Goal: Task Accomplishment & Management: Manage account settings

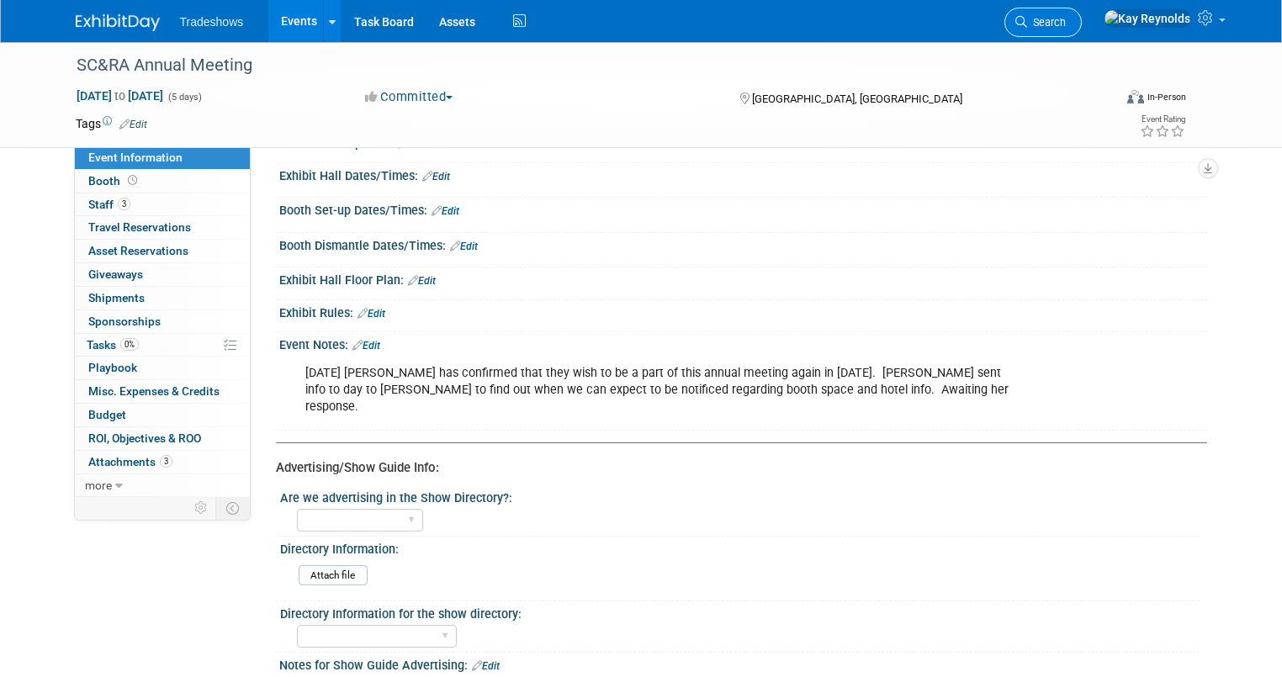
click at [1066, 25] on span "Search" at bounding box center [1046, 22] width 39 height 13
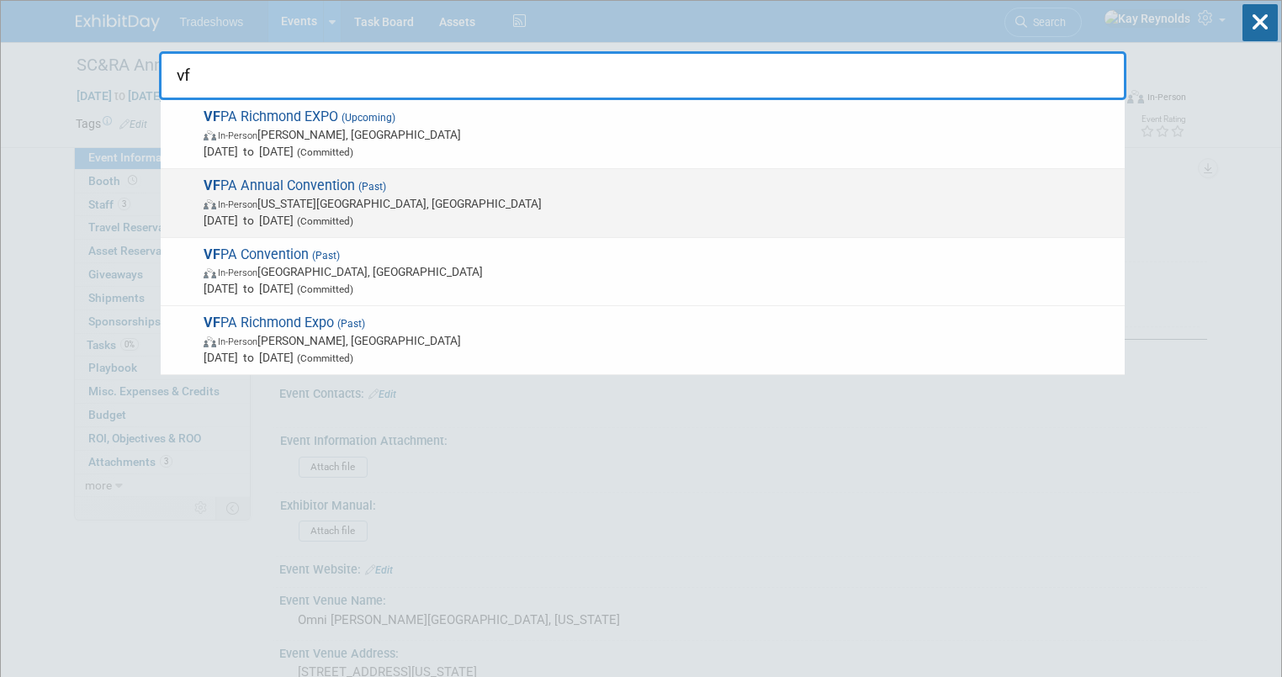
type input "vf"
click at [300, 198] on span "In-Person Virginia Beach, VA" at bounding box center [660, 203] width 913 height 17
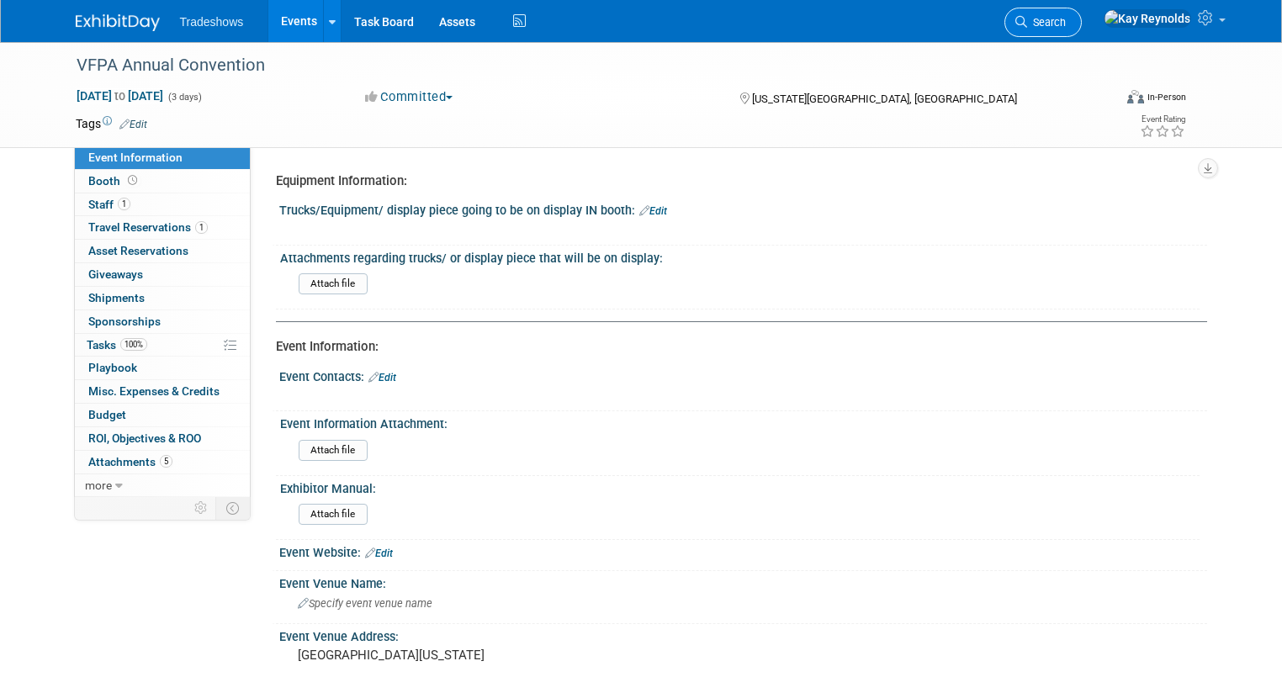
click at [1066, 16] on span "Search" at bounding box center [1046, 22] width 39 height 13
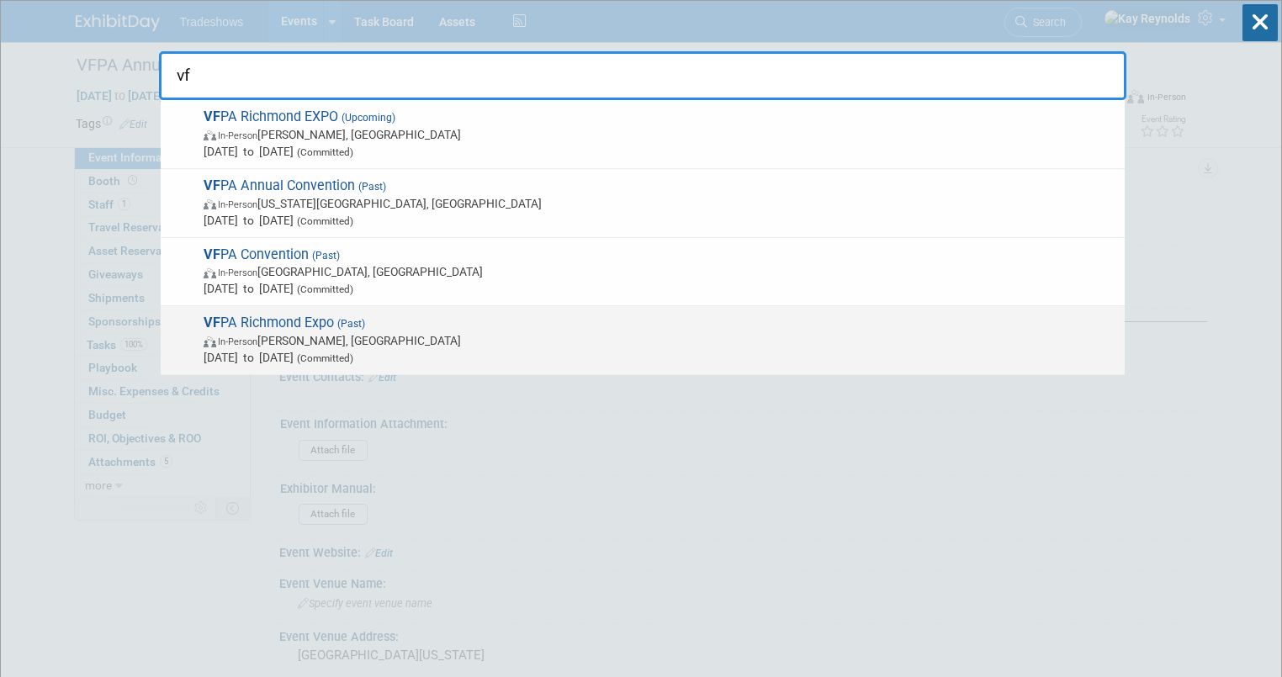
type input "vf"
click at [326, 338] on span "In-Person Doswell, VA" at bounding box center [660, 340] width 913 height 17
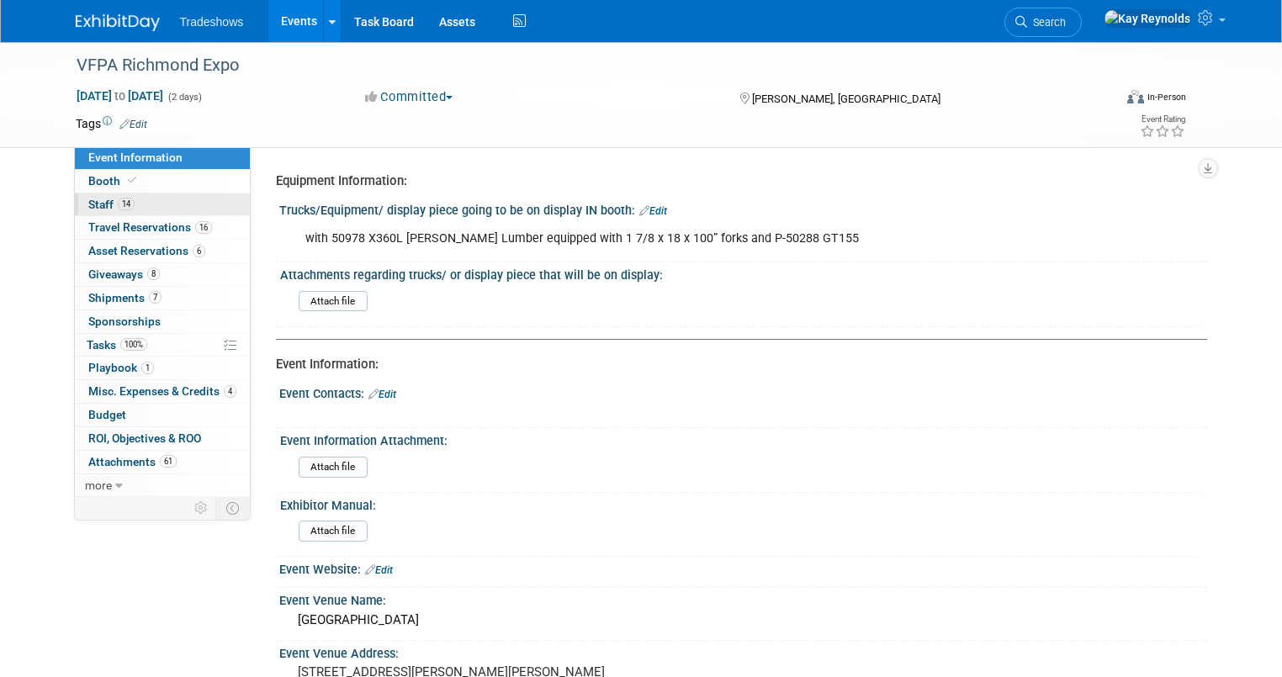
click at [88, 199] on span "Staff 14" at bounding box center [111, 204] width 46 height 13
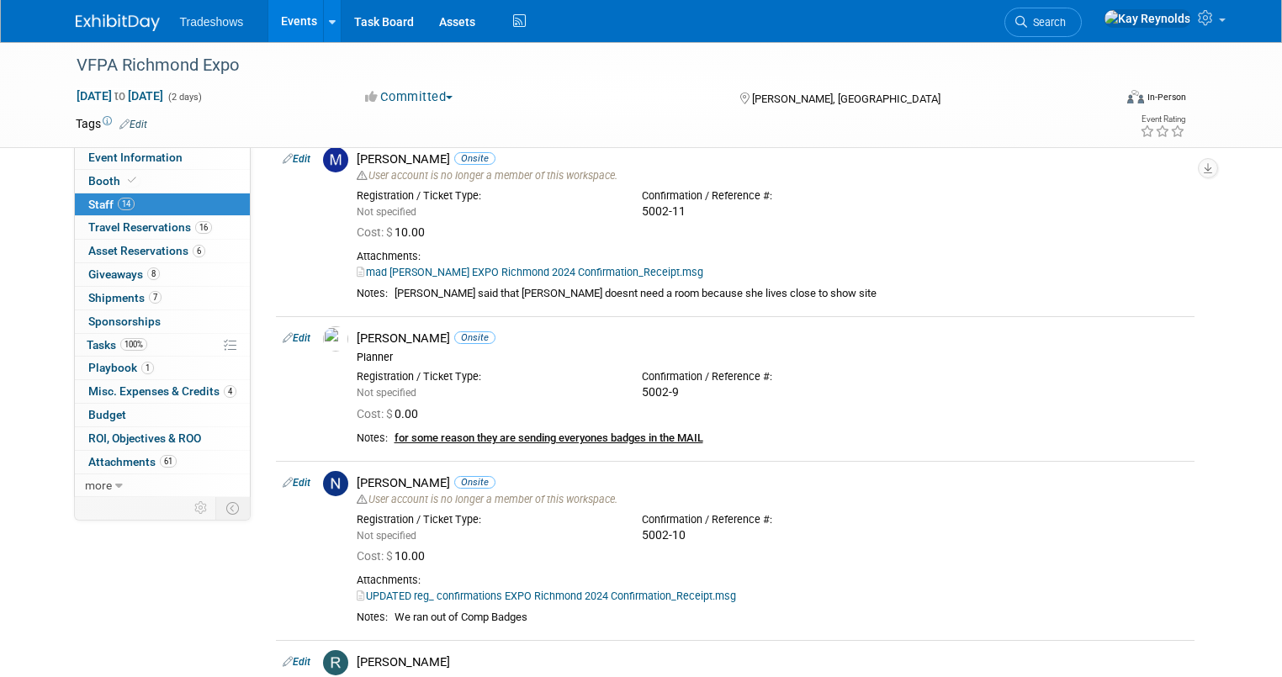
scroll to position [942, 0]
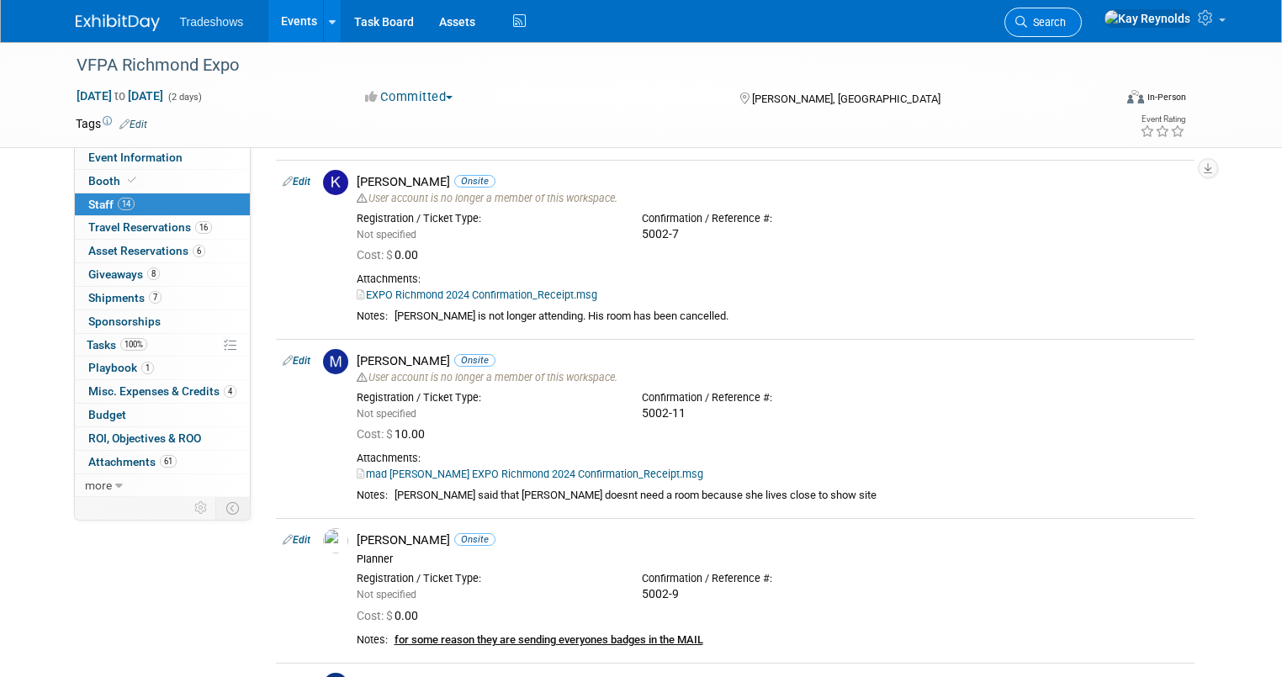
click at [1082, 11] on link "Search" at bounding box center [1043, 22] width 77 height 29
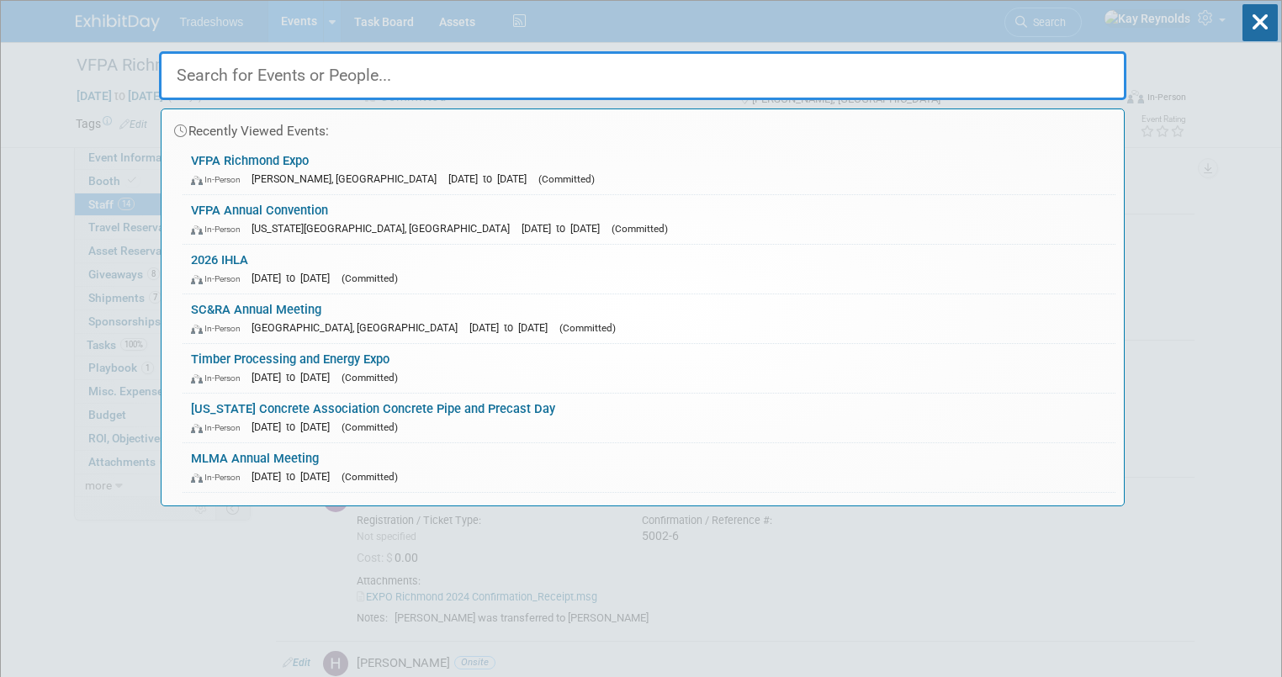
click at [333, 99] on div "Recently Viewed Events: VFPA Richmond Expo In-Person Doswell, VA Apr 12, 2024 t…" at bounding box center [643, 275] width 968 height 464
click at [329, 74] on input "text" at bounding box center [643, 75] width 968 height 49
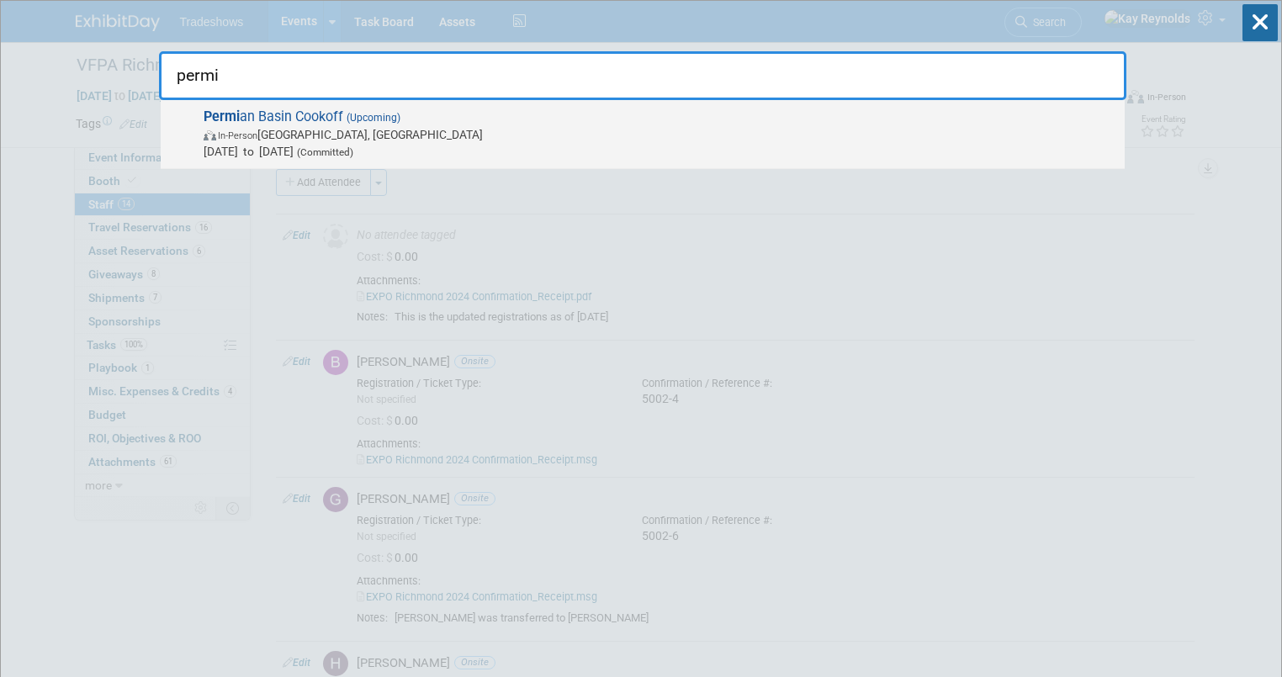
type input "permi"
click at [261, 128] on span "In-Person Midland, TX" at bounding box center [660, 134] width 913 height 17
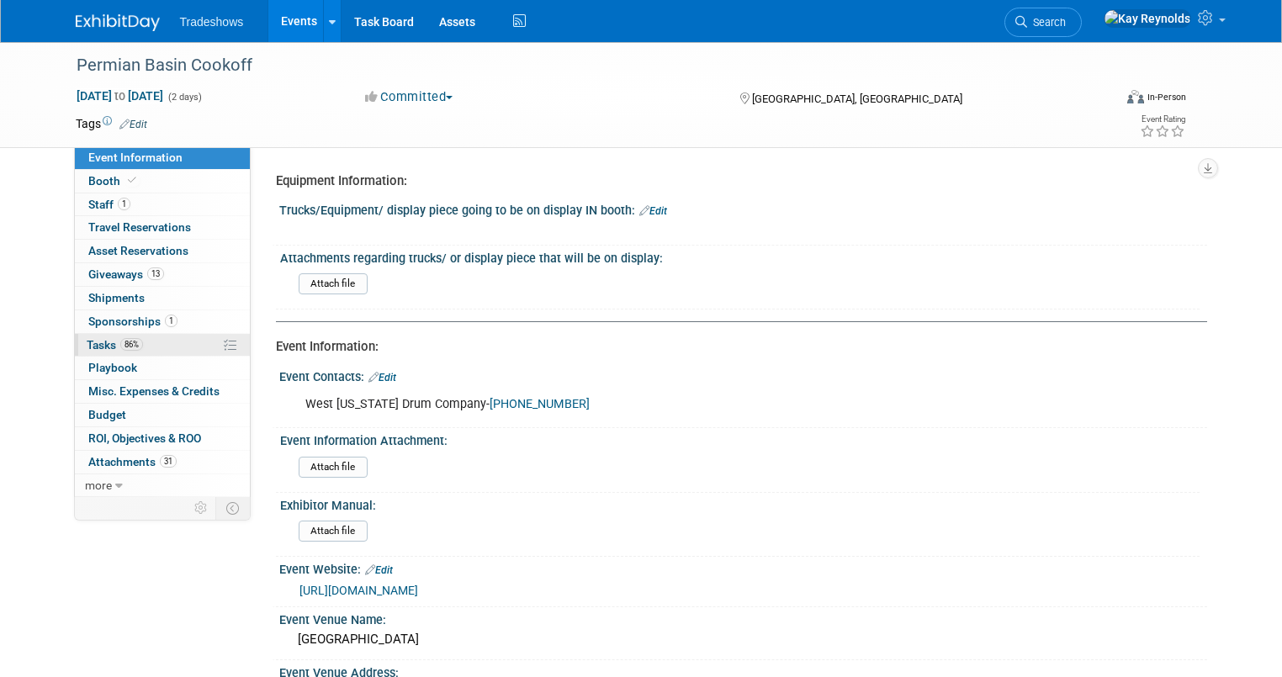
click at [170, 349] on link "86% Tasks 86%" at bounding box center [162, 345] width 175 height 23
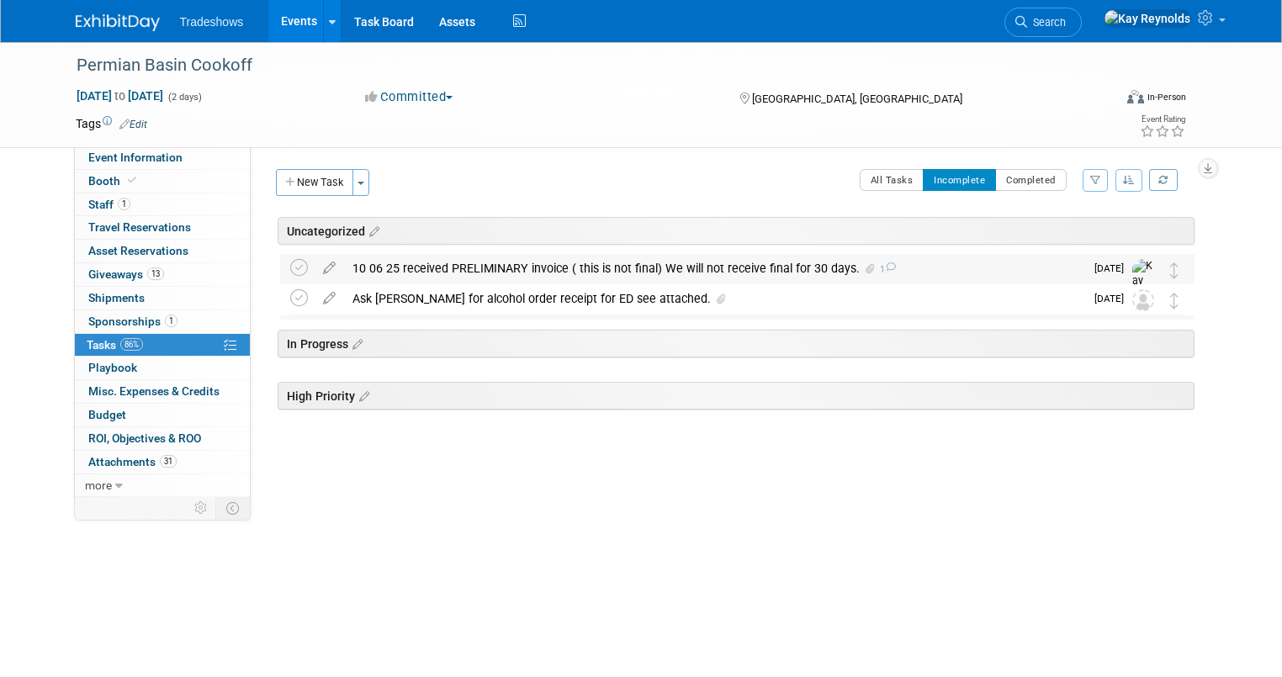
click at [419, 272] on div "10 06 25 received PRELIMINARY invoice ( this is not final) We will not receive …" at bounding box center [714, 268] width 740 height 29
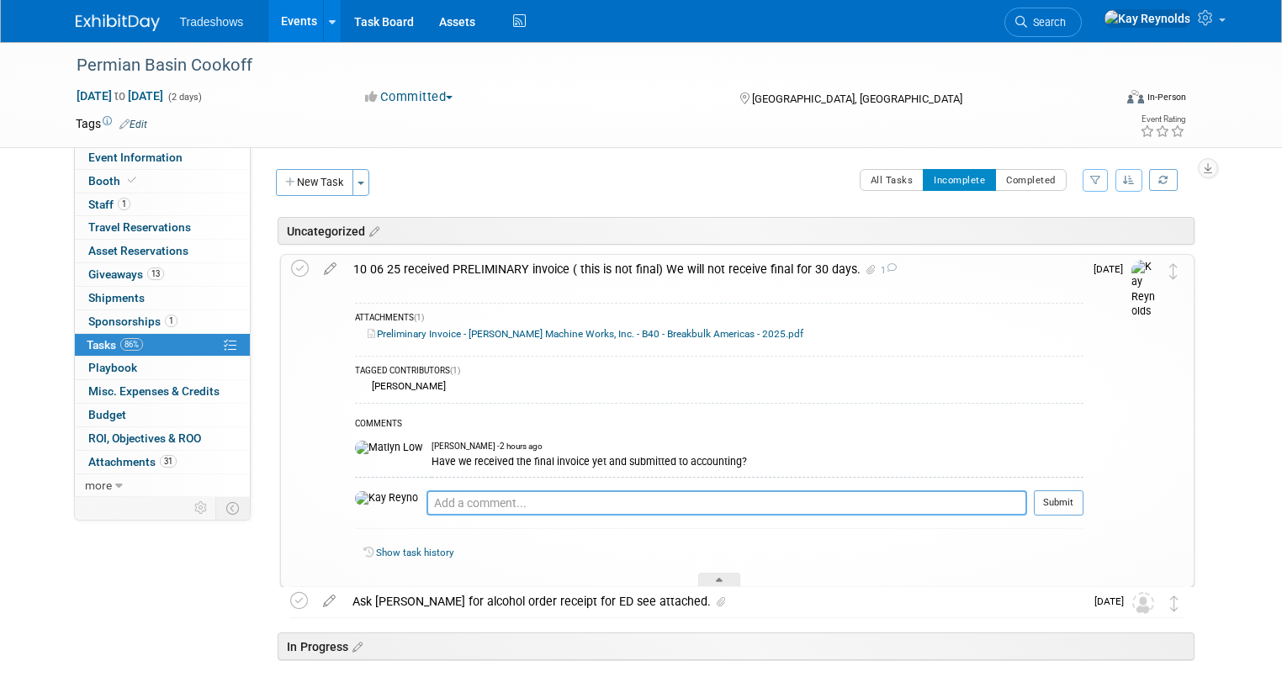
click at [427, 501] on textarea at bounding box center [727, 503] width 601 height 25
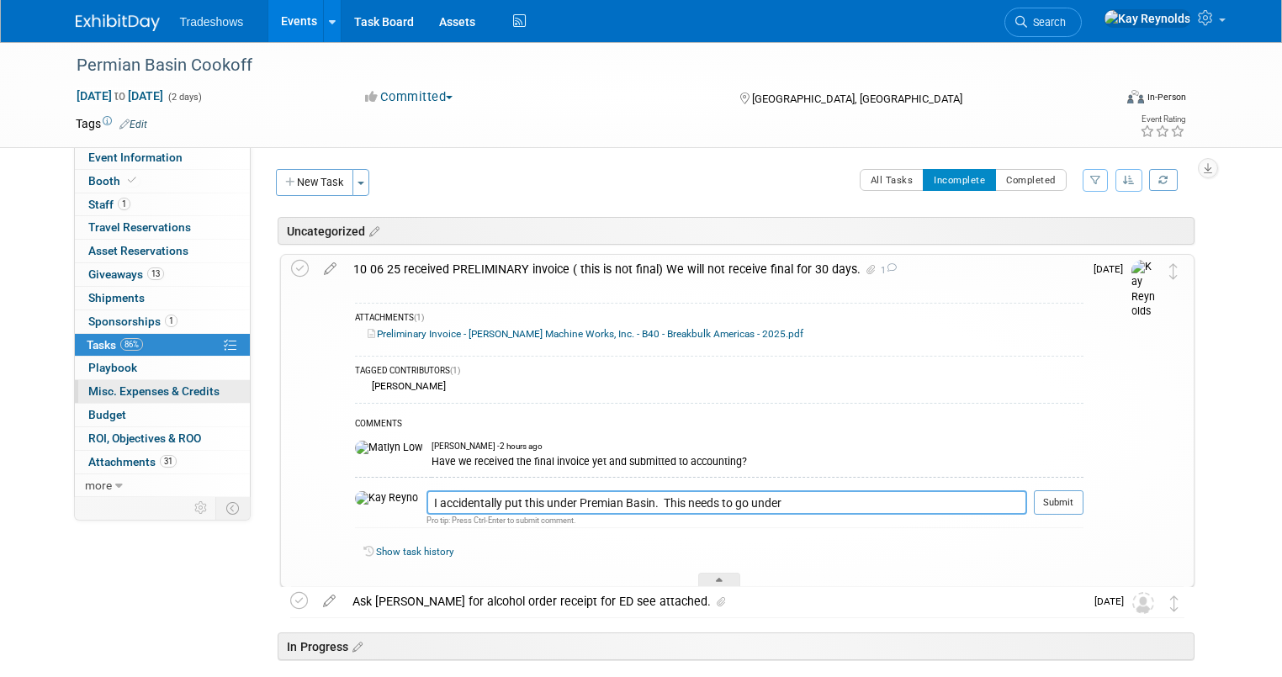
type textarea "I accidentally put this under Premian Basin. This needs to go under"
click at [1066, 22] on span "Search" at bounding box center [1046, 22] width 39 height 13
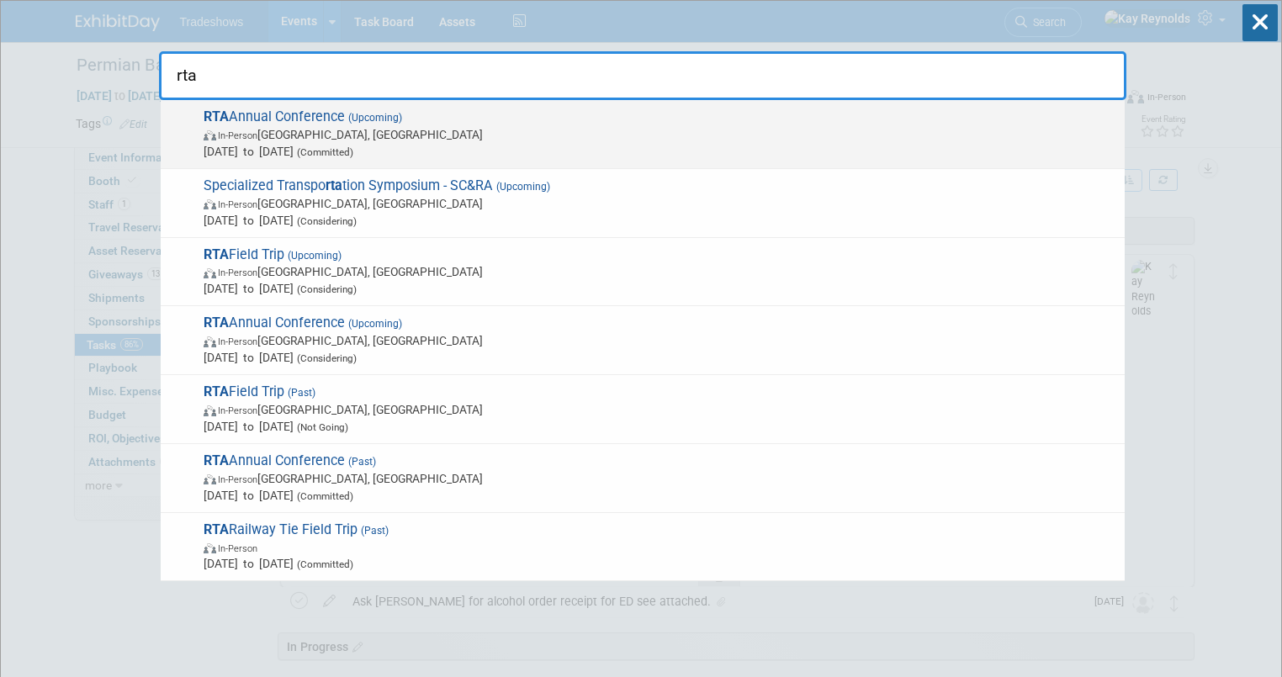
type input "rta"
click at [244, 140] on span "In-Person" at bounding box center [238, 135] width 40 height 11
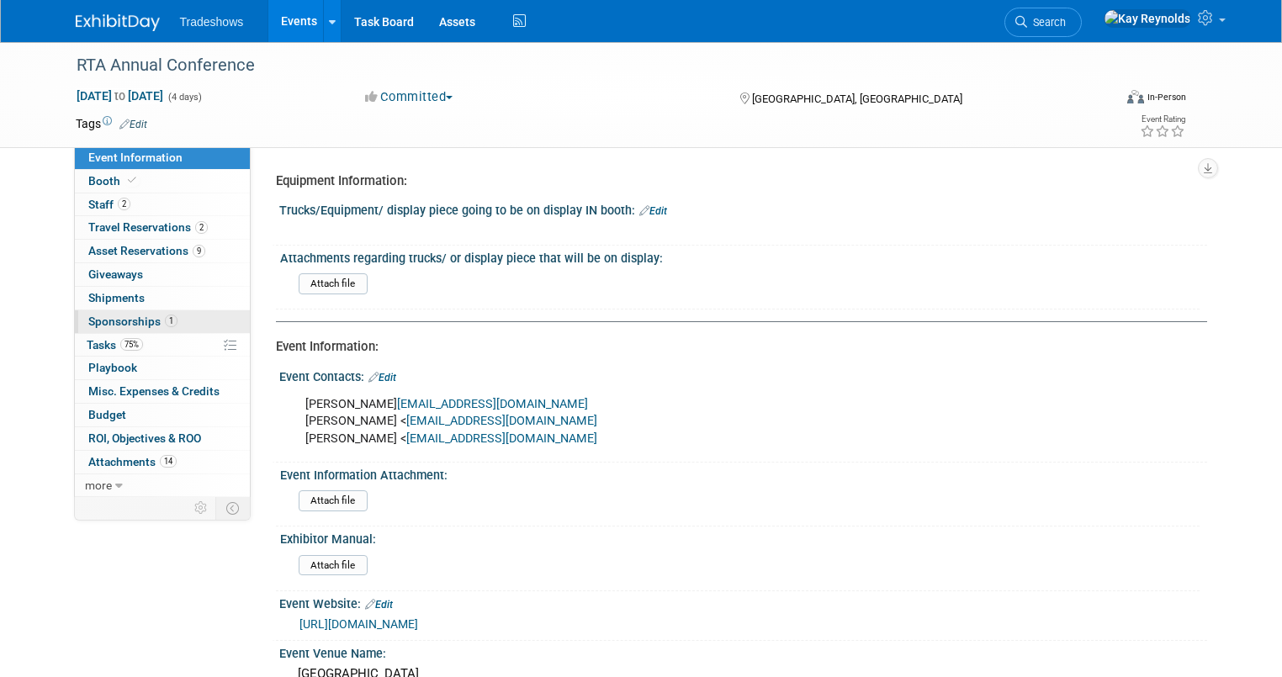
click at [168, 321] on link "1 Sponsorships 1" at bounding box center [162, 321] width 175 height 23
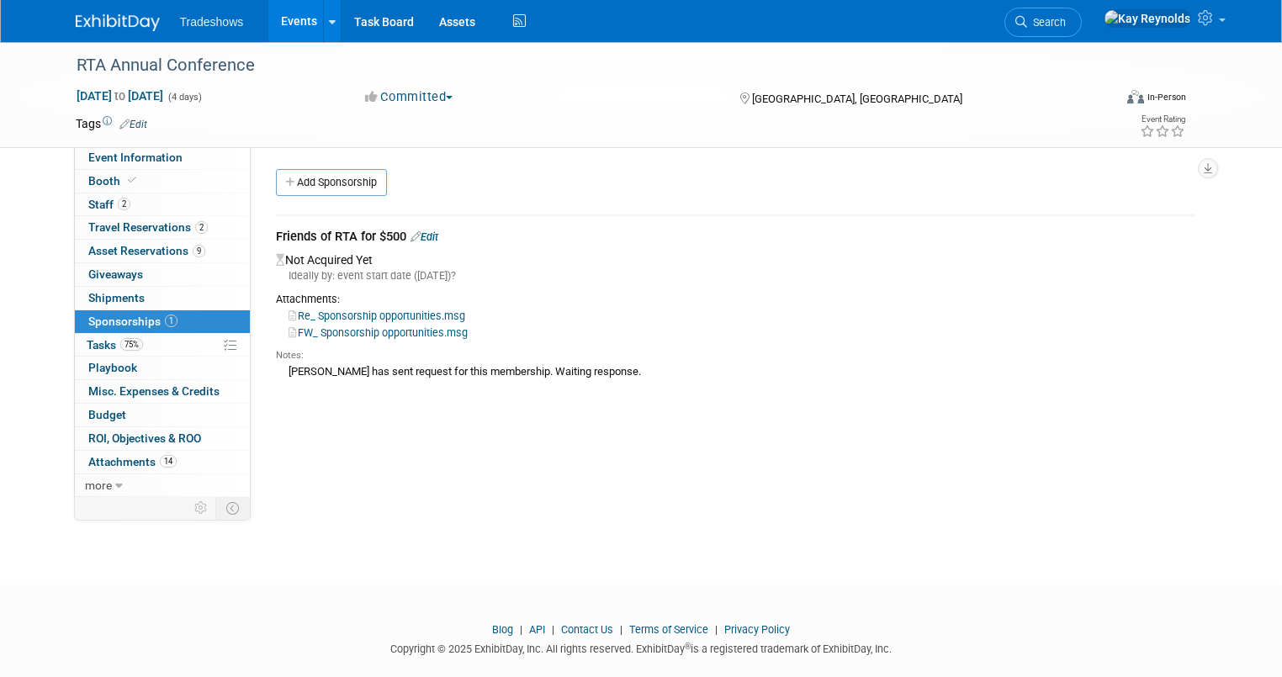
click at [422, 237] on link "Edit" at bounding box center [425, 237] width 28 height 13
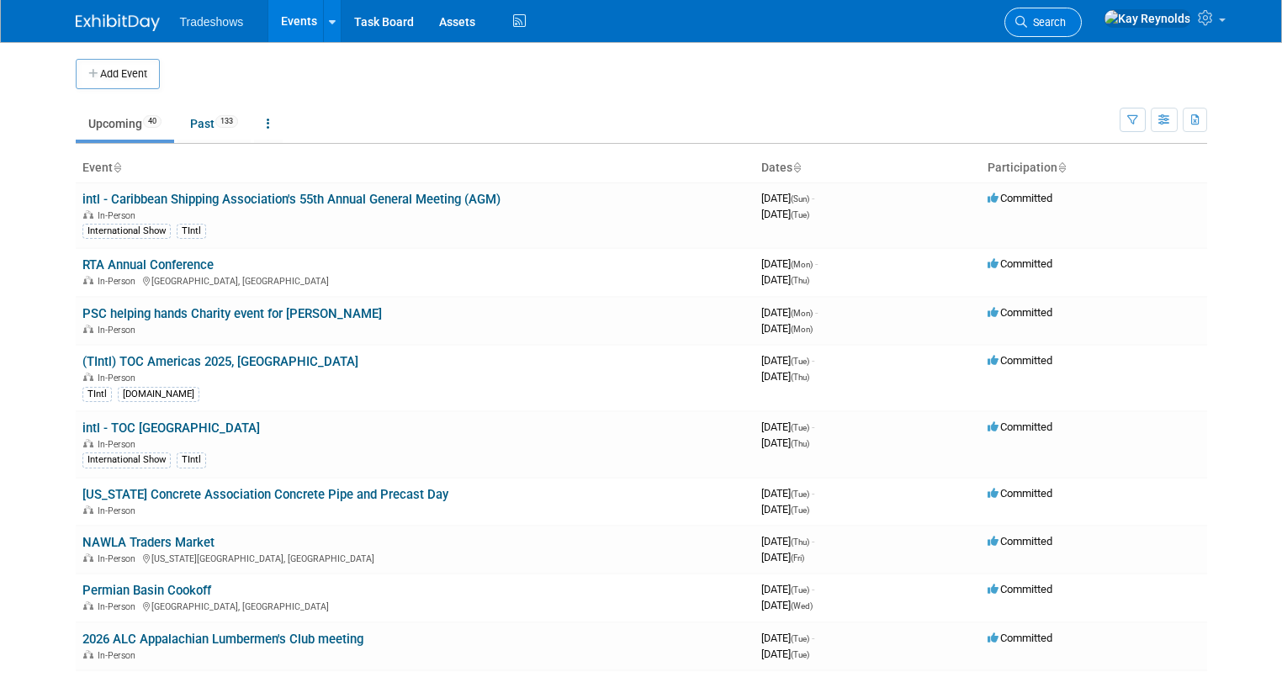
click at [1066, 21] on span "Search" at bounding box center [1046, 22] width 39 height 13
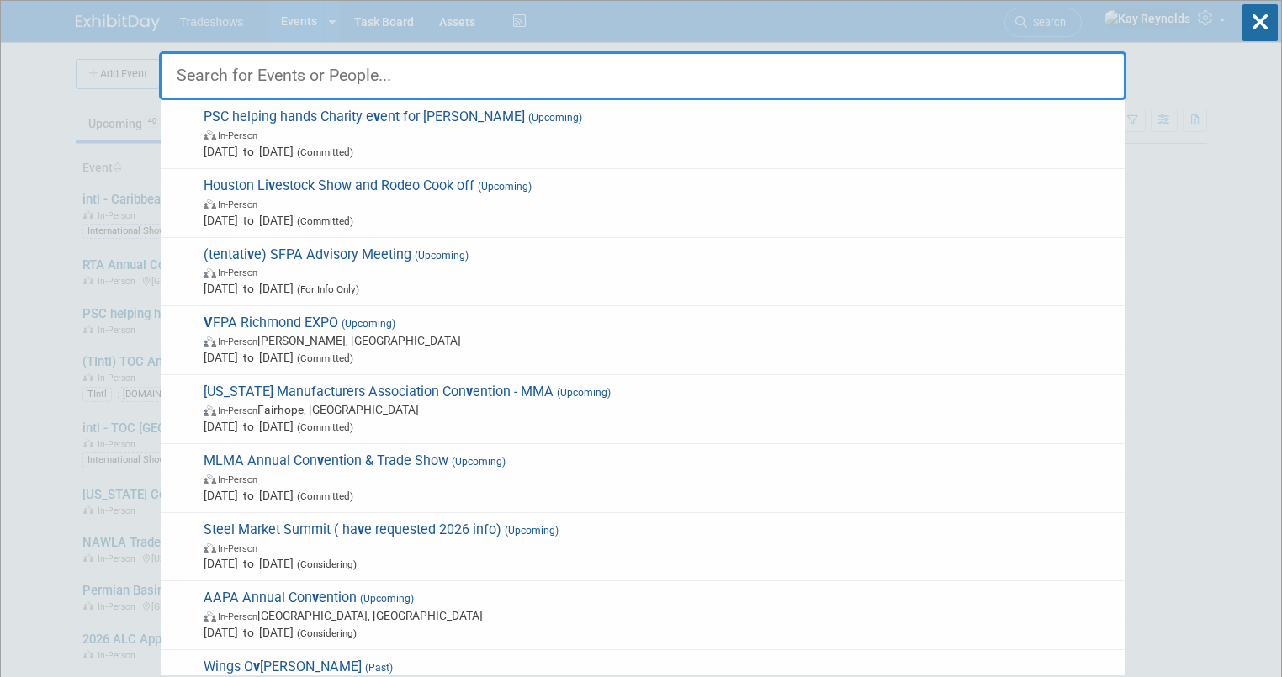
type input "v"
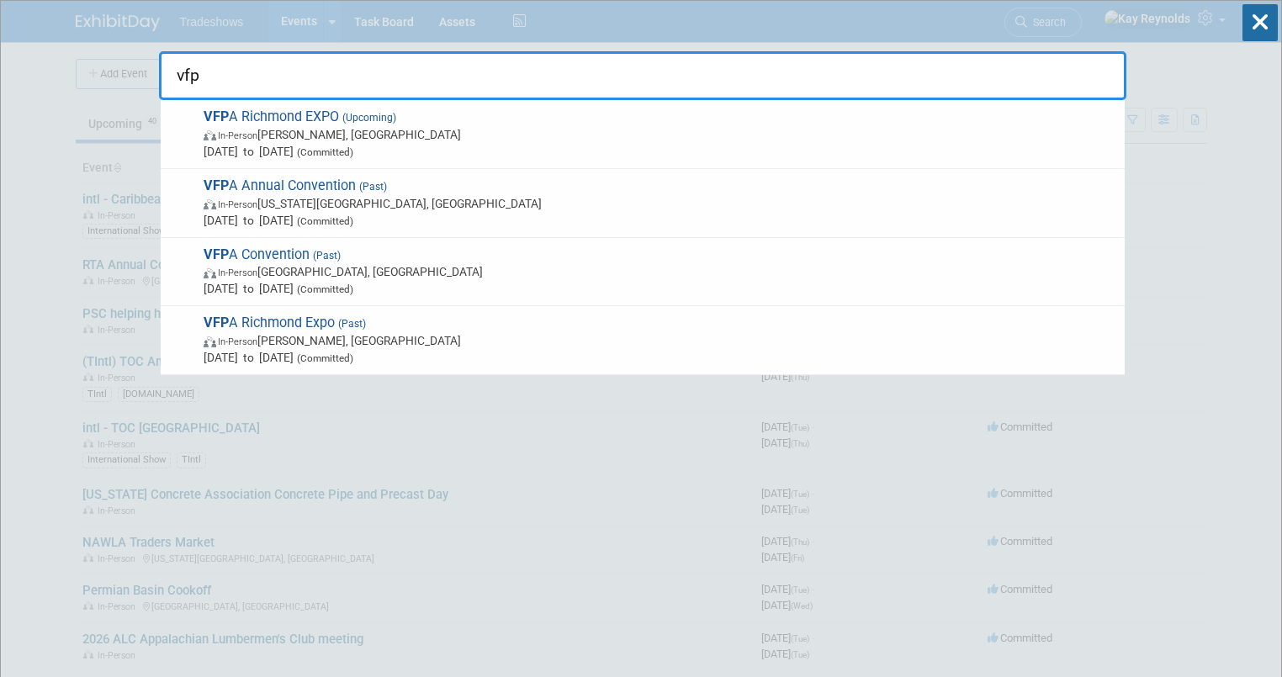
type input "vfp"
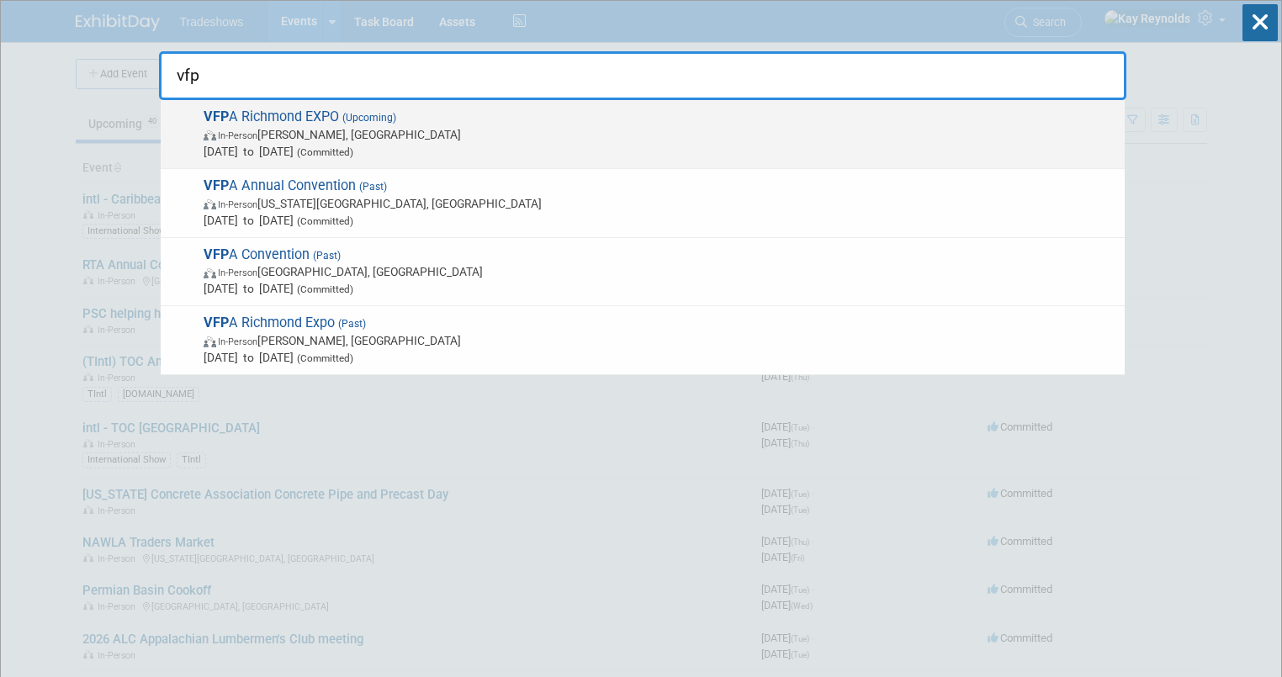
click at [237, 154] on span "[DATE] to [DATE] (Committed)" at bounding box center [660, 151] width 913 height 17
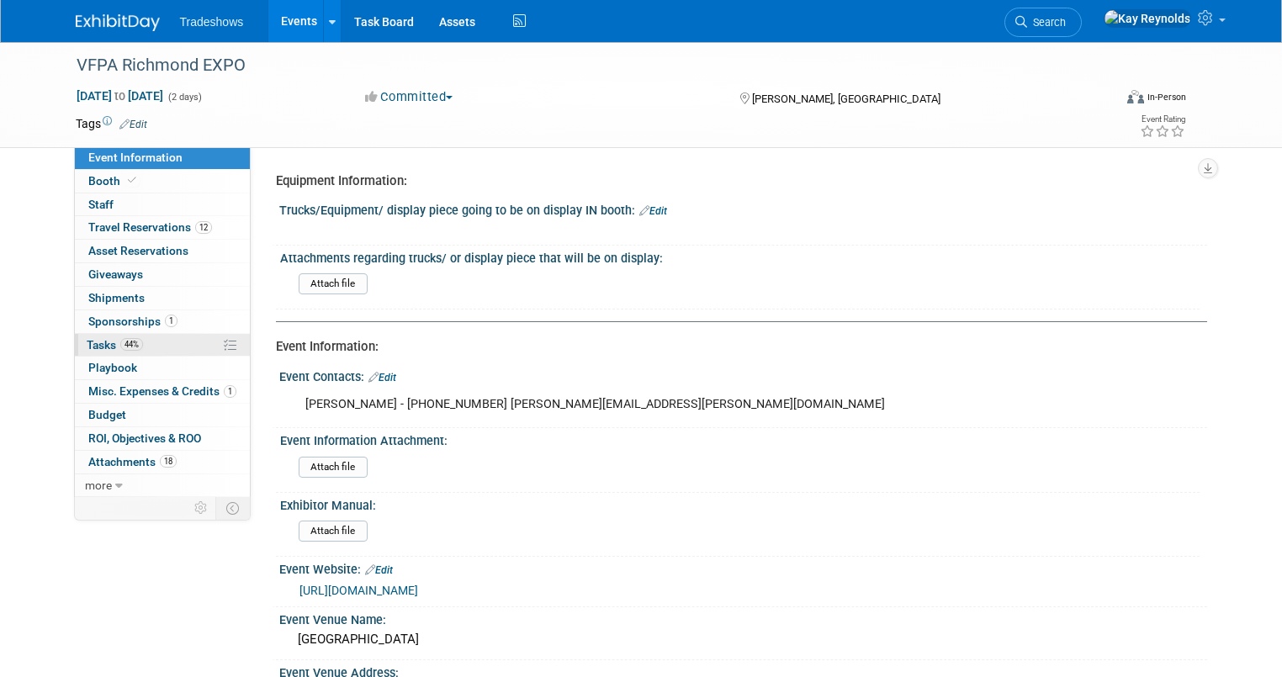
click at [120, 341] on span "44%" at bounding box center [131, 344] width 23 height 13
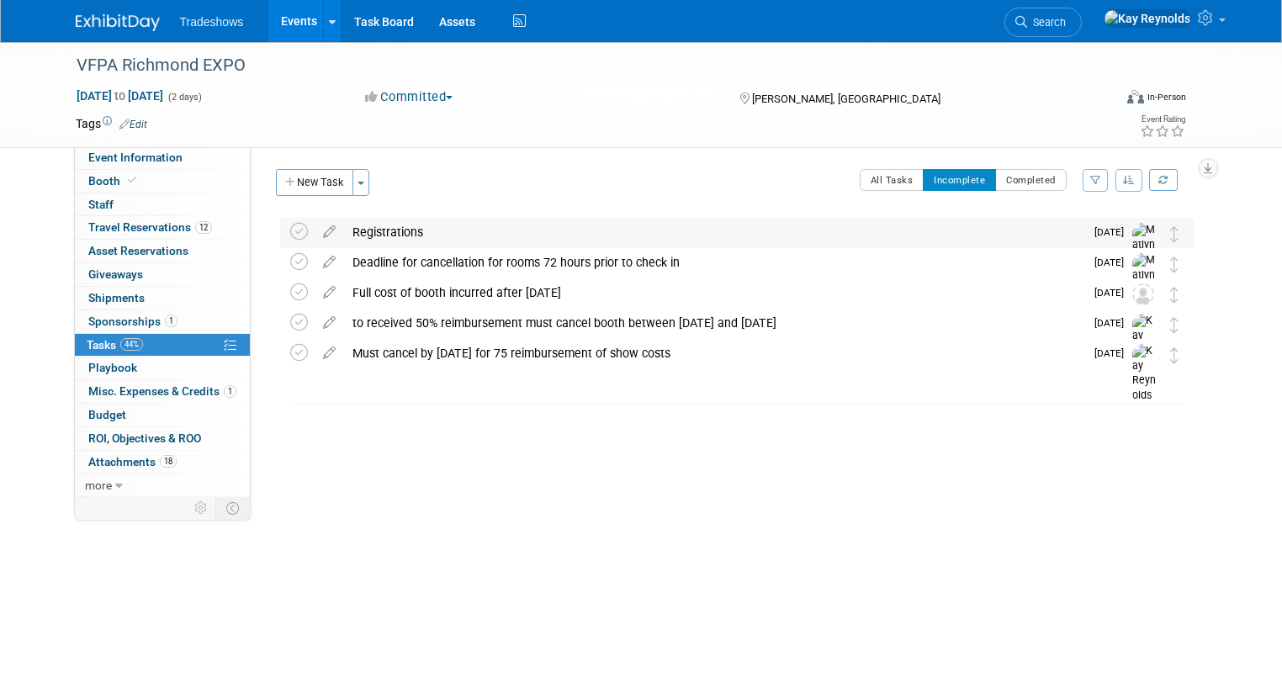
click at [359, 232] on div "Registrations" at bounding box center [714, 232] width 740 height 29
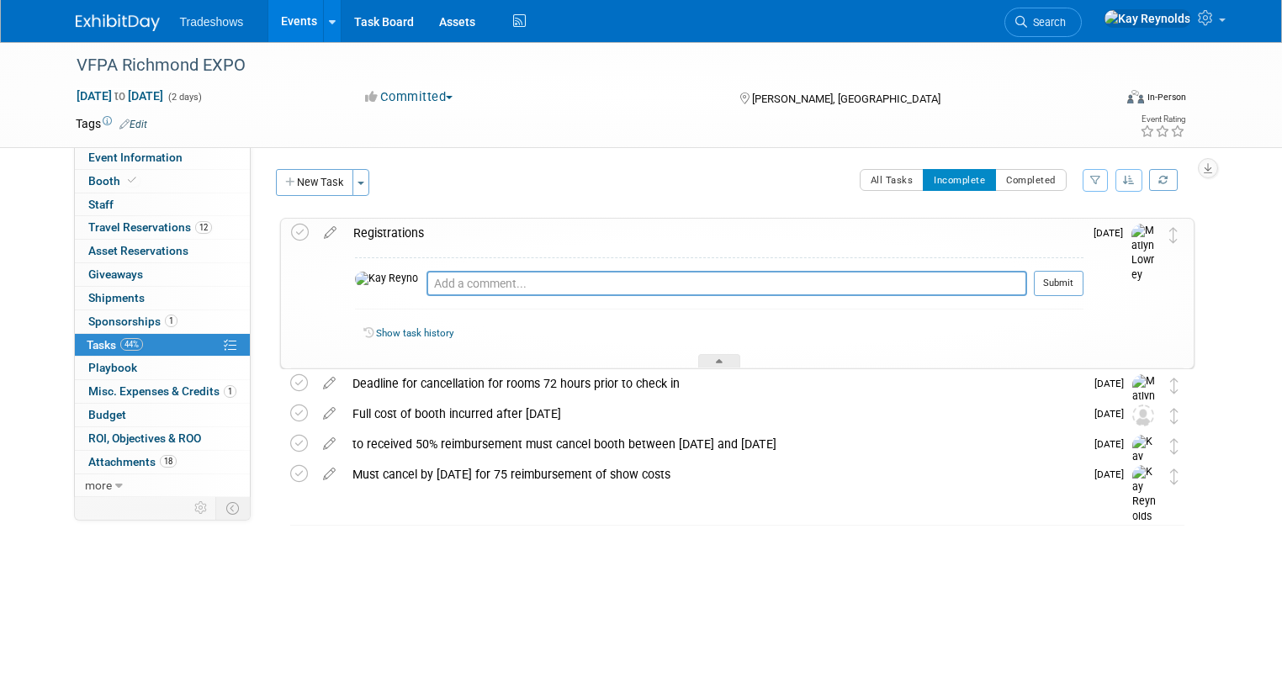
click at [417, 225] on div "Registrations" at bounding box center [714, 233] width 739 height 29
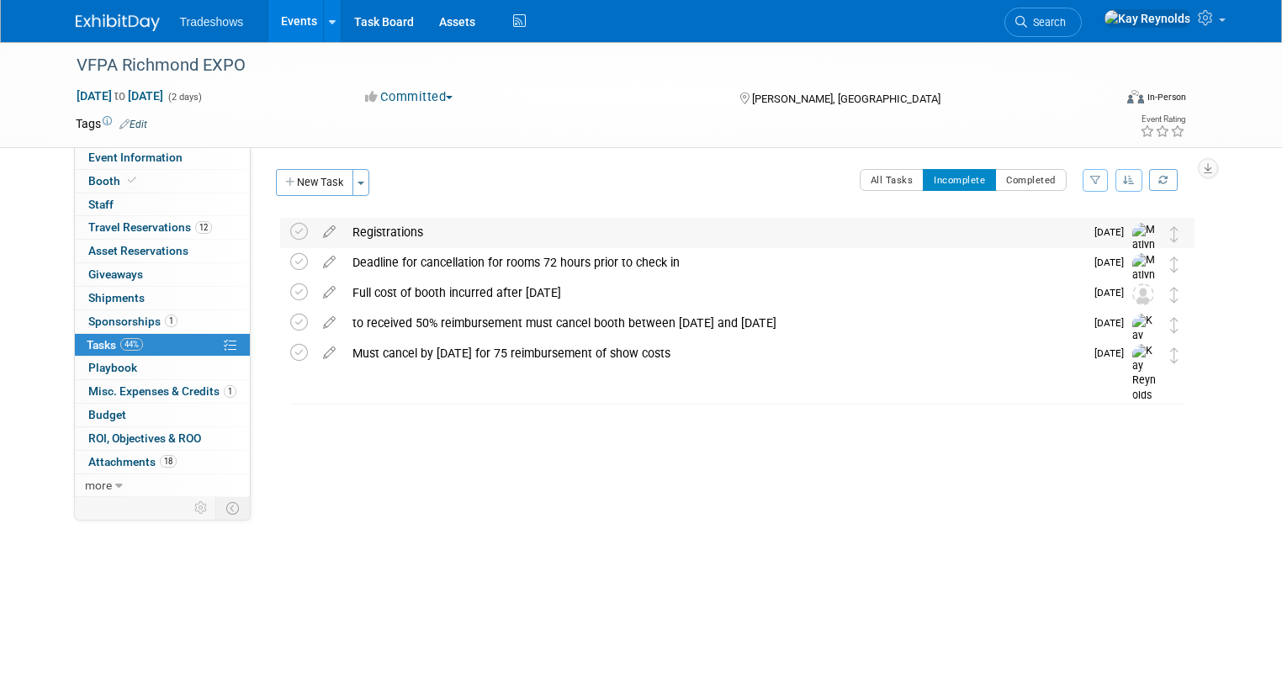
click at [417, 225] on div "Registrations" at bounding box center [714, 232] width 740 height 29
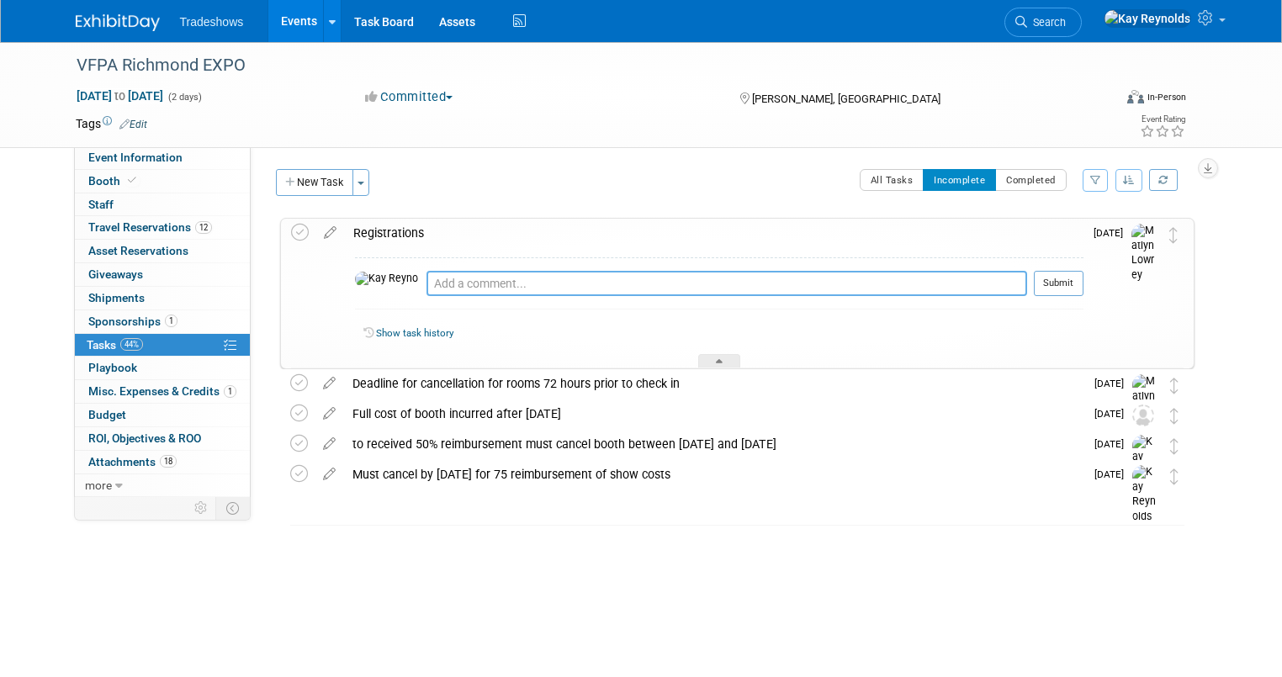
click at [427, 281] on textarea at bounding box center [727, 283] width 601 height 25
click at [427, 286] on textarea at bounding box center [727, 283] width 601 height 25
click at [696, 286] on textarea "See attached email on who Barry wishes to register." at bounding box center [727, 284] width 601 height 24
type textarea "See attached email on who Barry wishes to register. (remove Jason/ add Davis Ta…"
click at [316, 232] on icon at bounding box center [330, 229] width 29 height 21
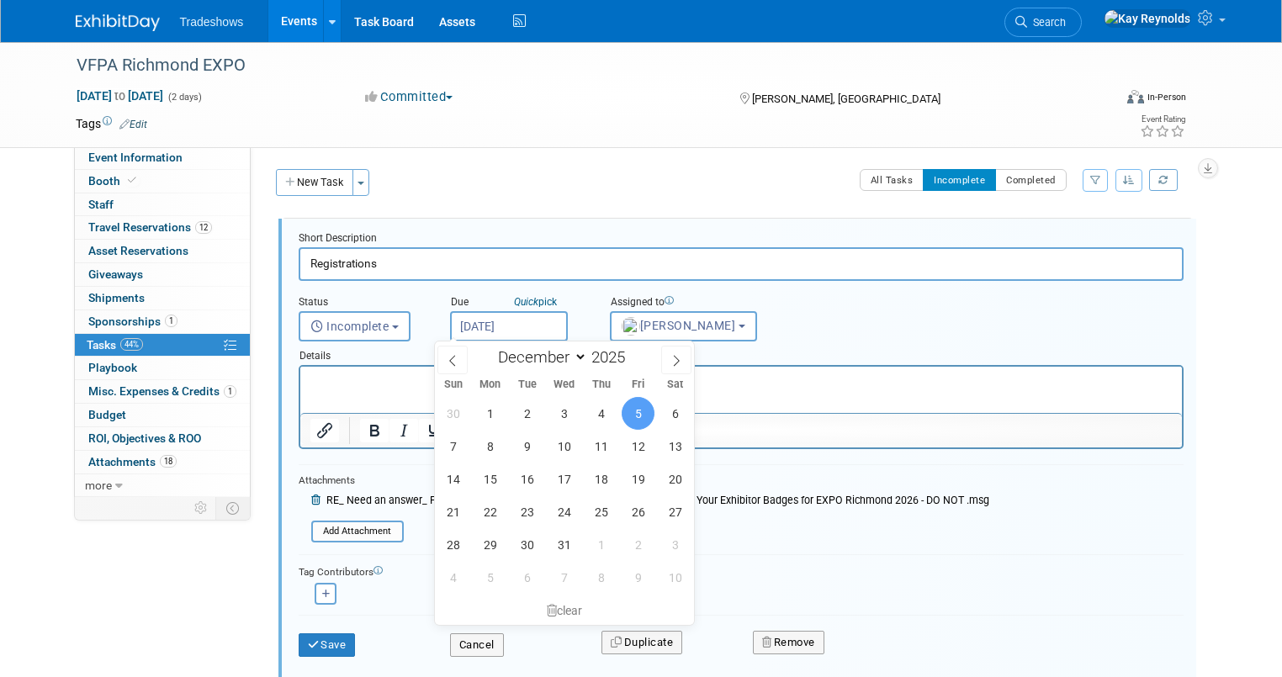
click at [486, 320] on input "Dec 5, 2025" at bounding box center [509, 326] width 118 height 30
click at [453, 358] on icon at bounding box center [453, 361] width 12 height 12
click at [449, 358] on icon at bounding box center [453, 361] width 12 height 12
select select "9"
click at [494, 516] on span "20" at bounding box center [490, 512] width 33 height 33
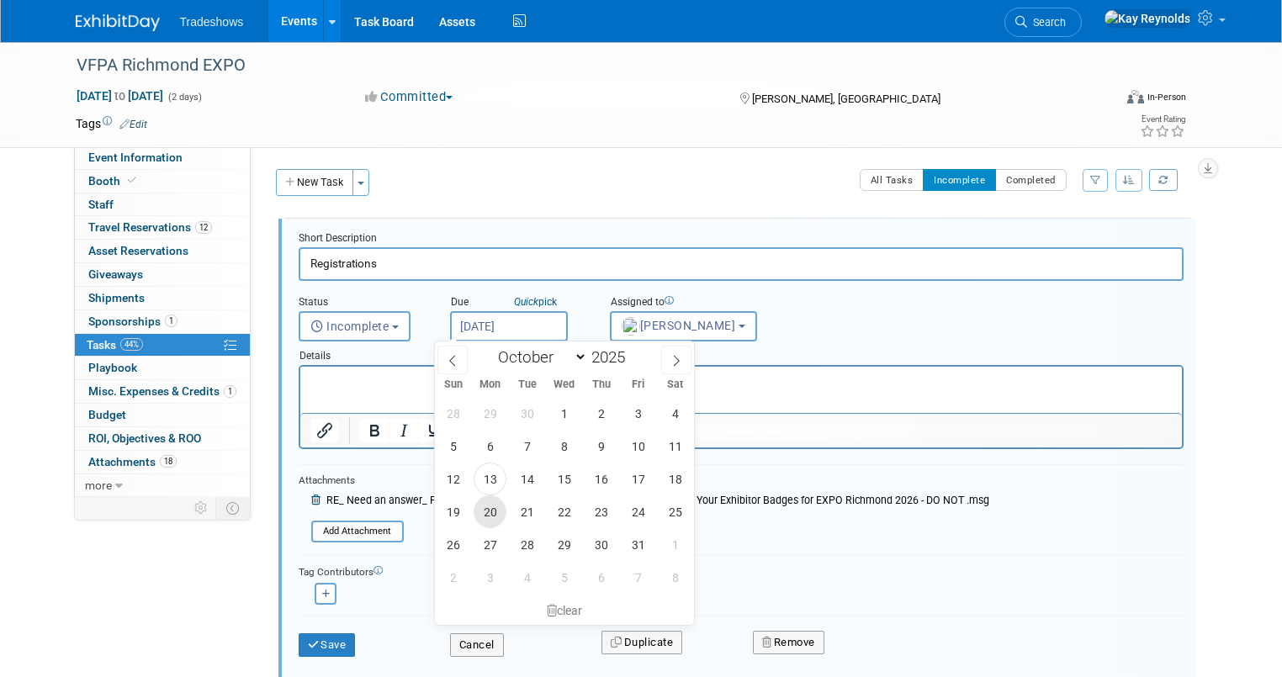
type input "Oct 20, 2025"
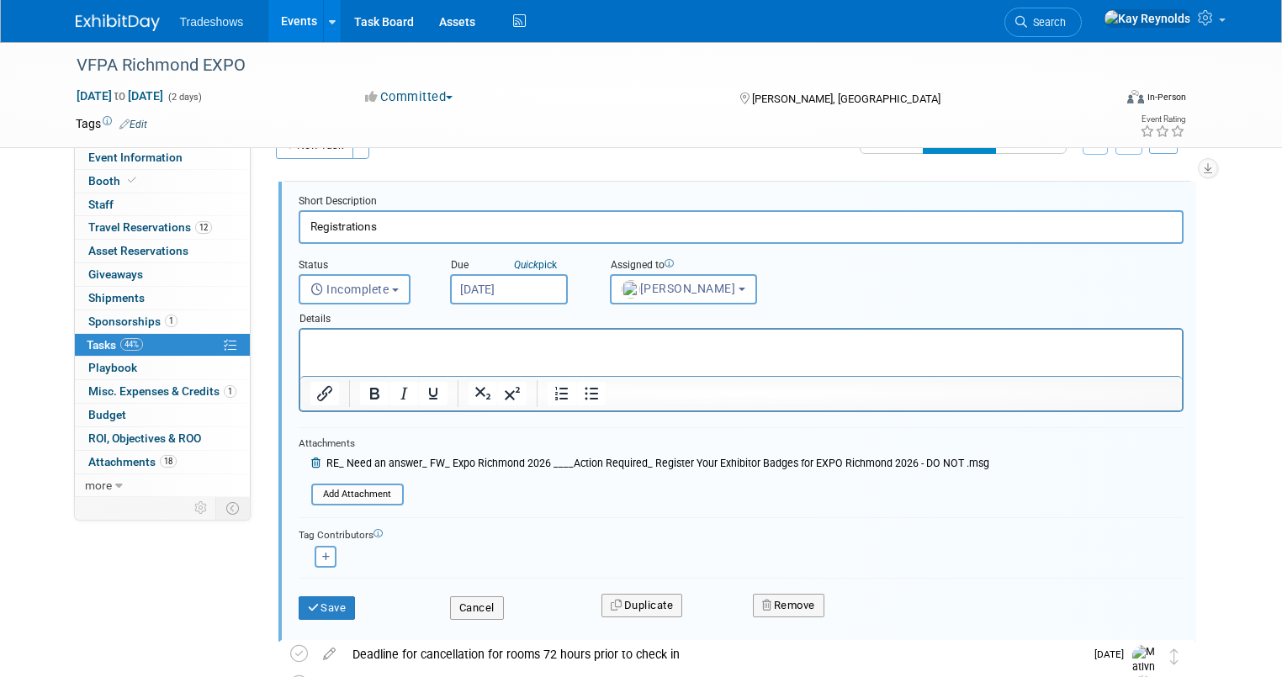
scroll to position [135, 0]
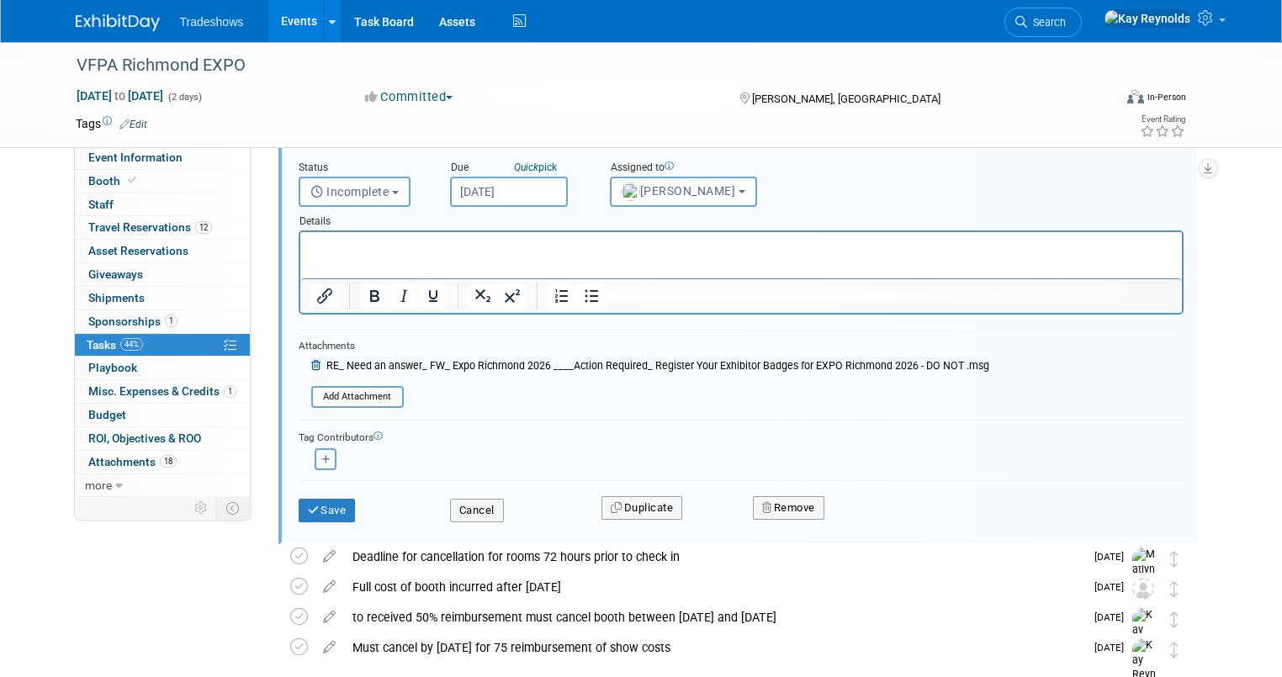
click at [315, 453] on button "button" at bounding box center [326, 459] width 22 height 22
select select
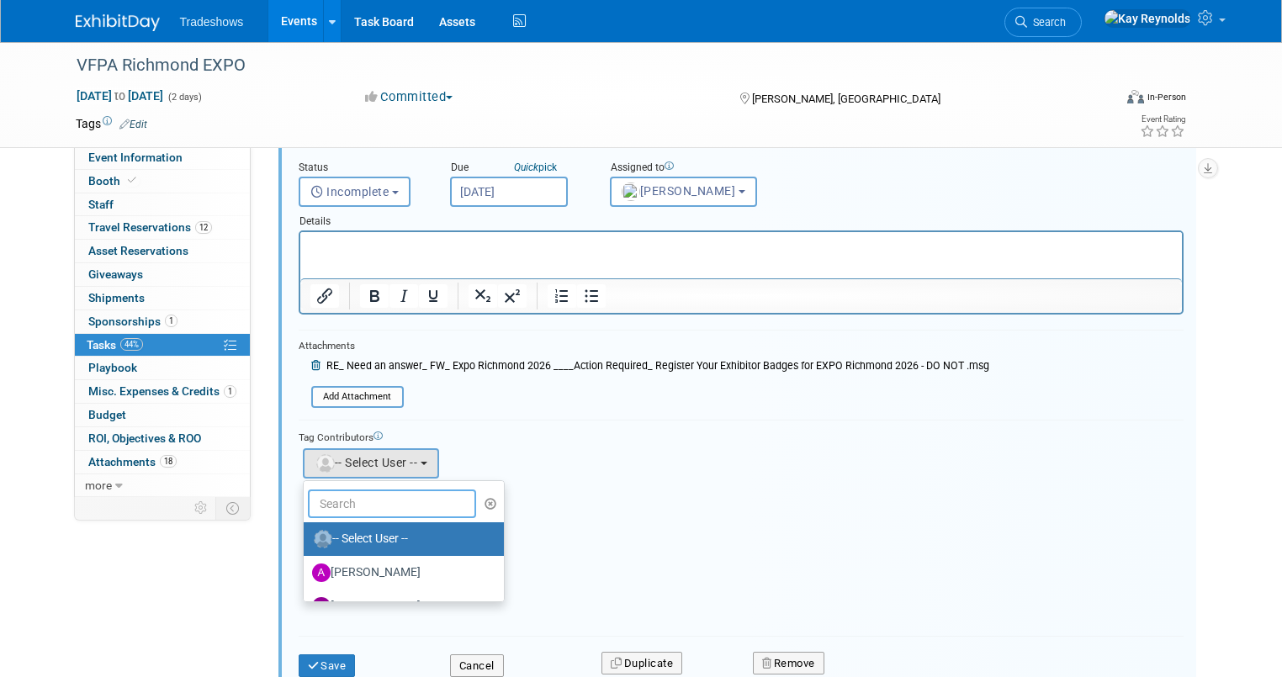
click at [345, 505] on input "text" at bounding box center [392, 504] width 168 height 29
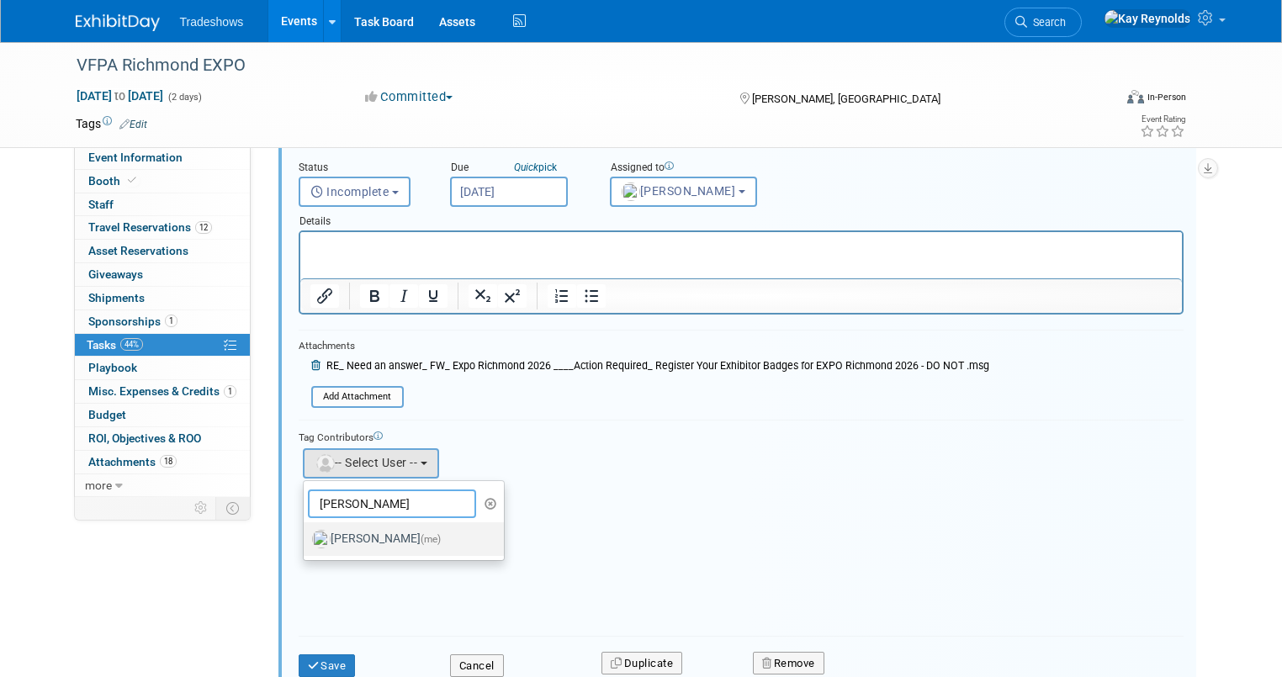
type input "Kay"
click at [352, 537] on label "Kay Reynolds (me)" at bounding box center [400, 539] width 176 height 27
click at [306, 537] on input "Kay Reynolds (me)" at bounding box center [300, 537] width 11 height 11
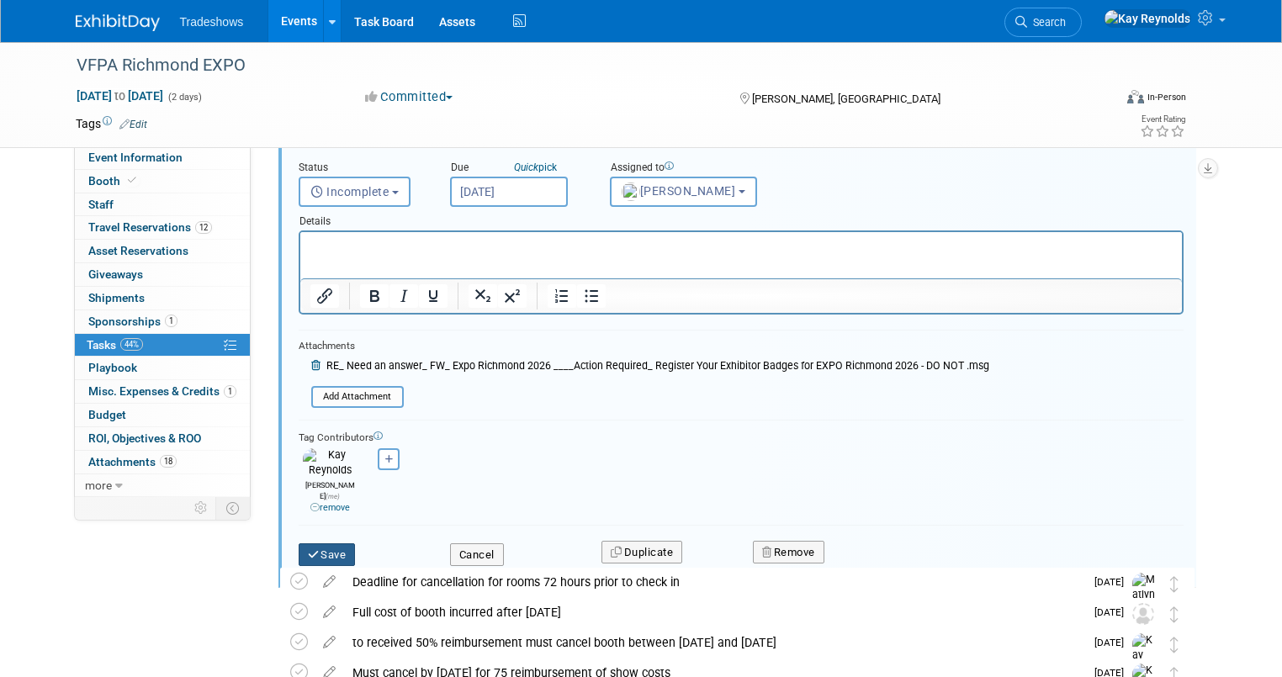
click at [323, 544] on button "Save" at bounding box center [327, 556] width 57 height 24
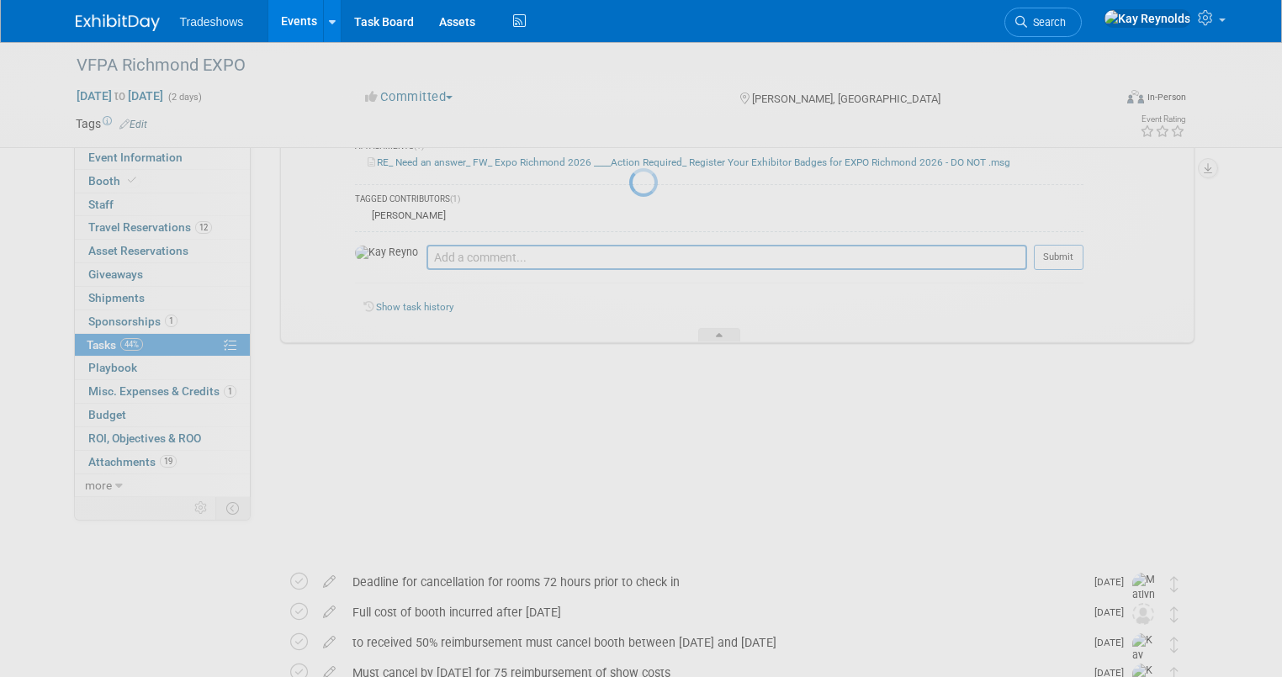
scroll to position [24, 0]
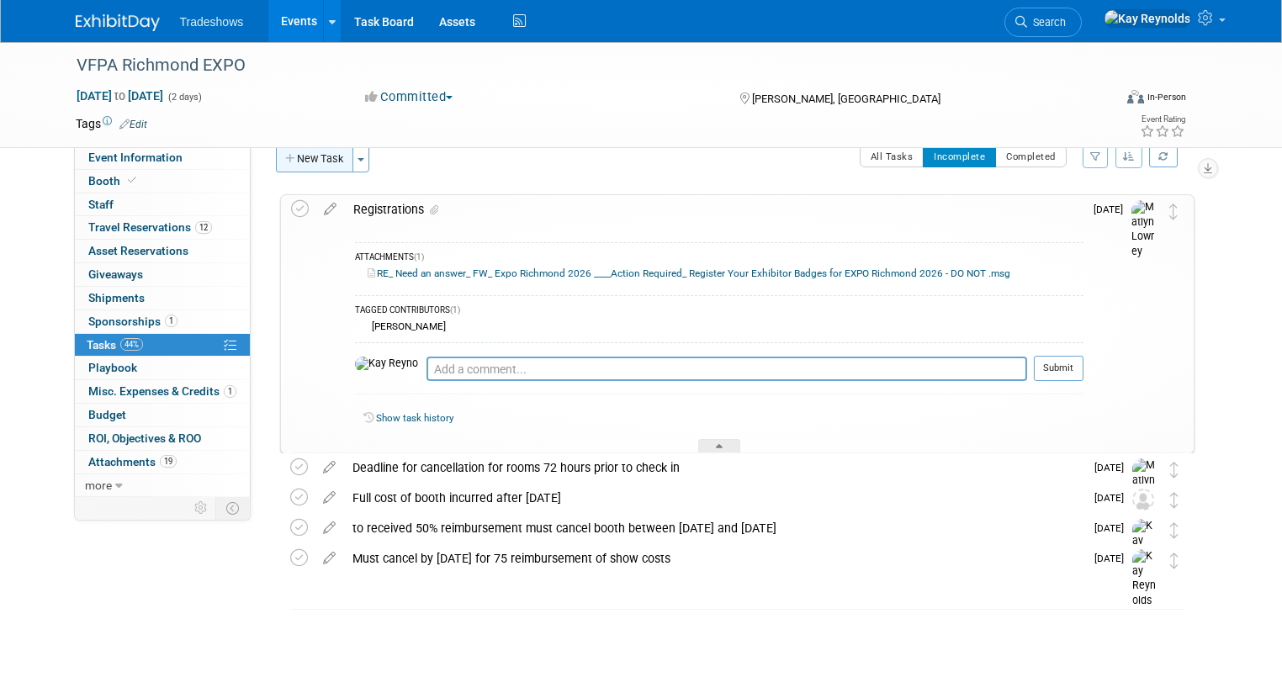
click at [304, 160] on button "New Task" at bounding box center [314, 159] width 77 height 27
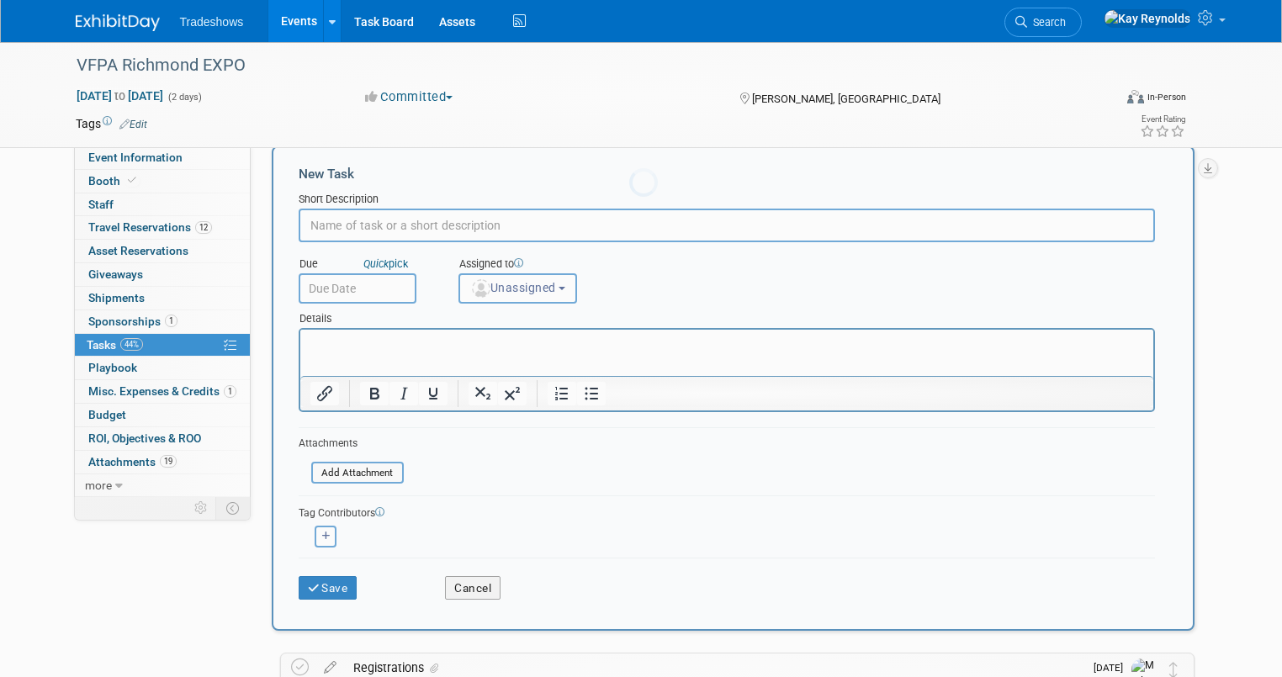
scroll to position [0, 0]
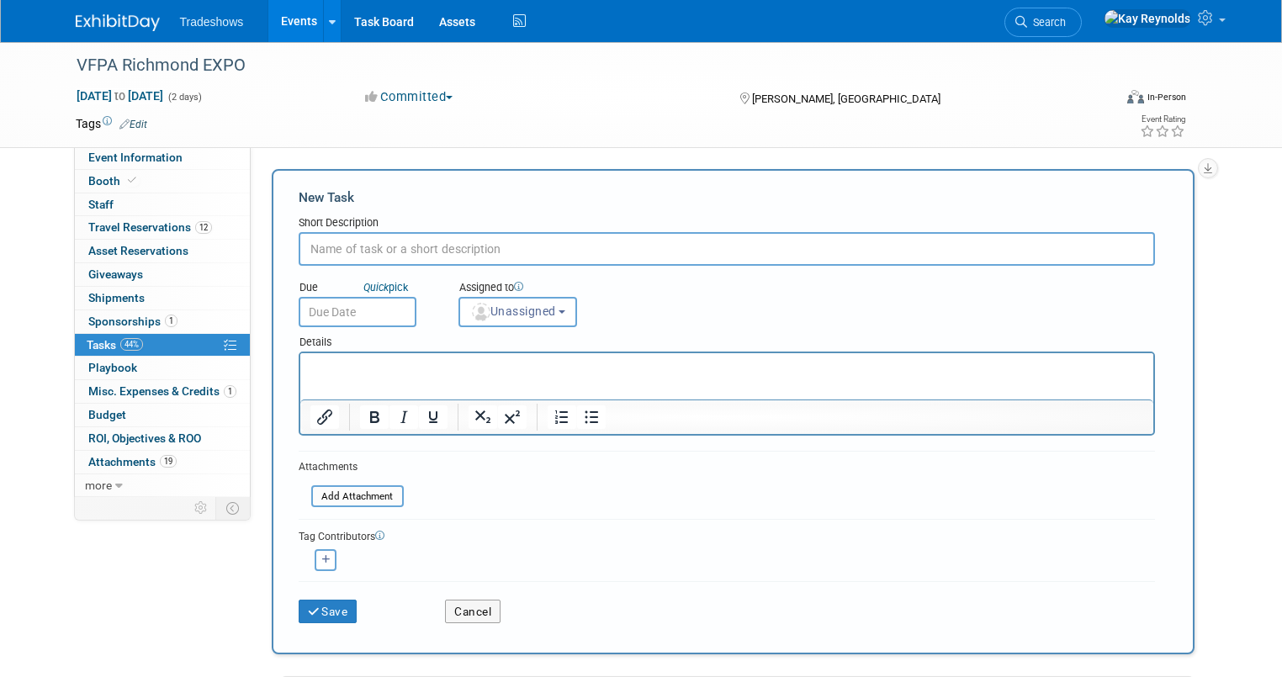
click at [361, 231] on div "Short Description" at bounding box center [727, 223] width 857 height 17
click at [321, 238] on input "text" at bounding box center [727, 249] width 857 height 34
type input "Waiting on Hotel info from Lesley . Sent email 10 13 25"
click at [351, 311] on input "text" at bounding box center [358, 312] width 118 height 30
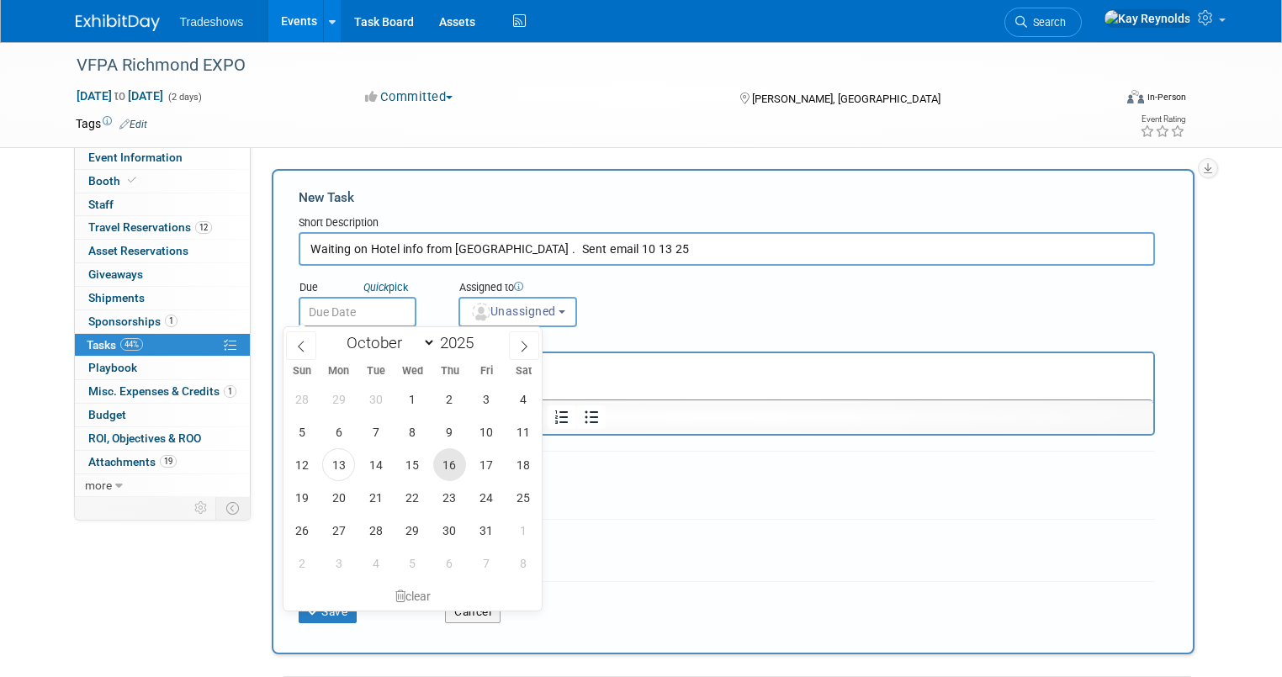
click at [455, 464] on span "16" at bounding box center [449, 464] width 33 height 33
type input "Oct 16, 2025"
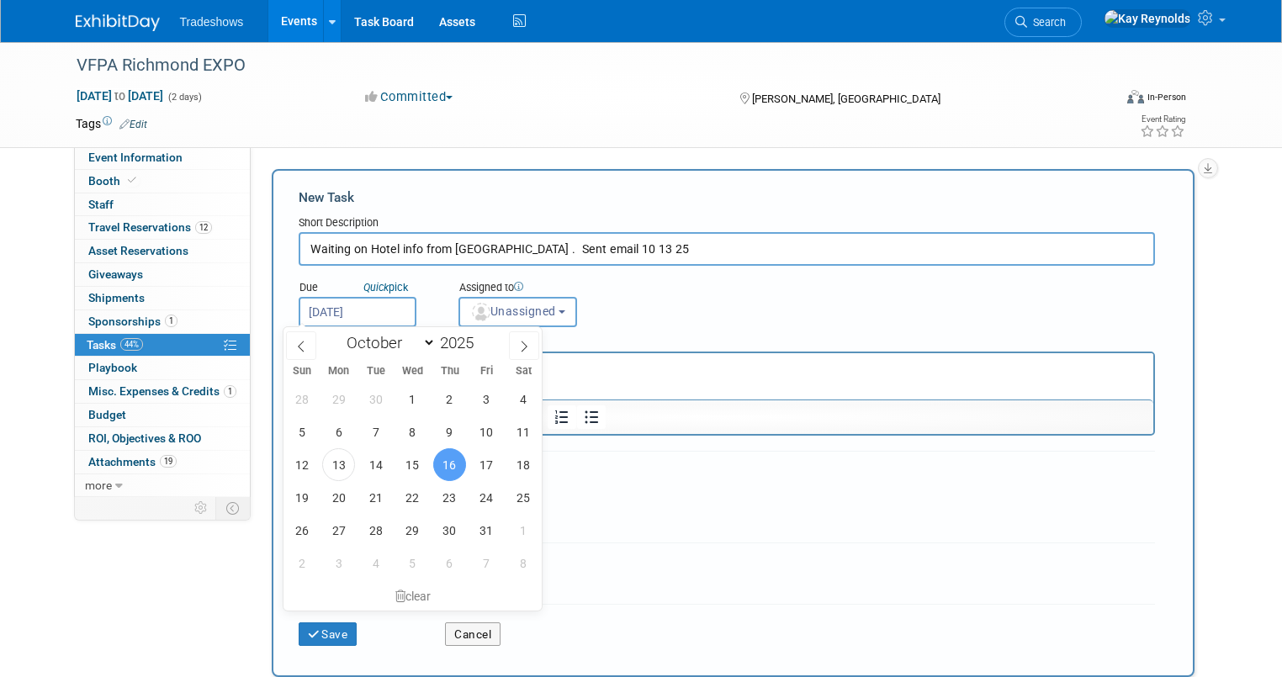
click at [667, 543] on div "Tag Contributors Alex remove" at bounding box center [727, 568] width 857 height 51
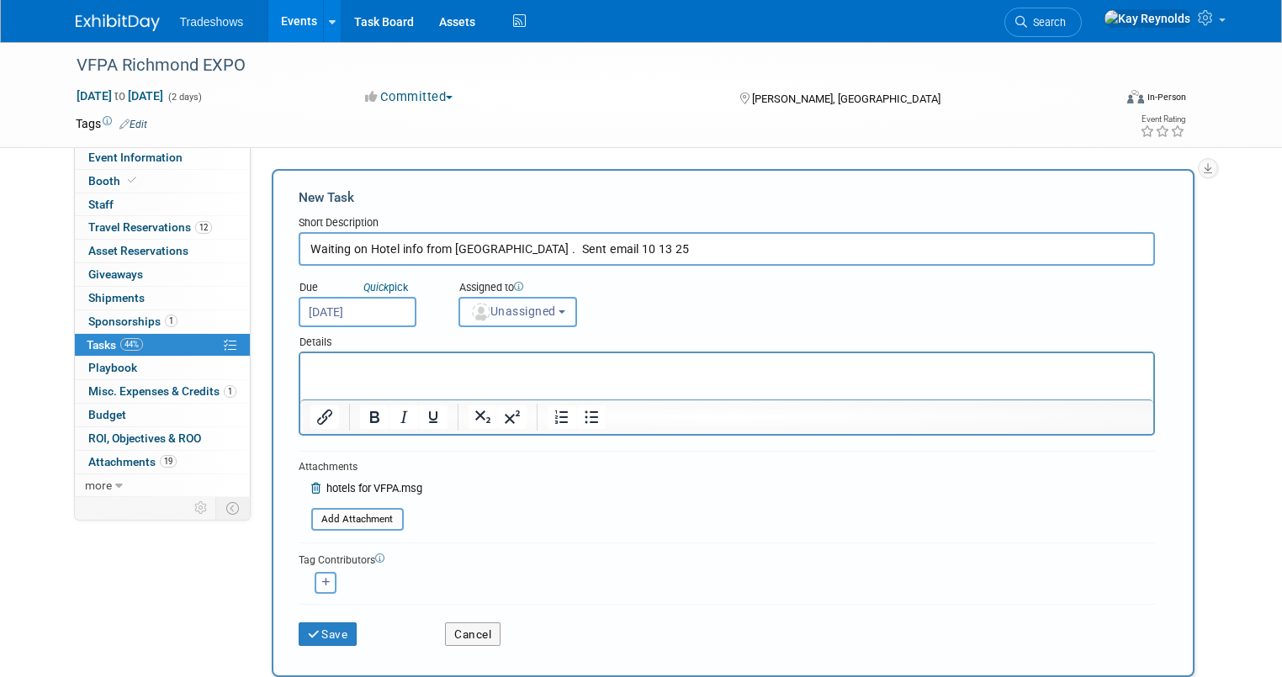
click at [497, 301] on button "Unassigned" at bounding box center [518, 312] width 119 height 30
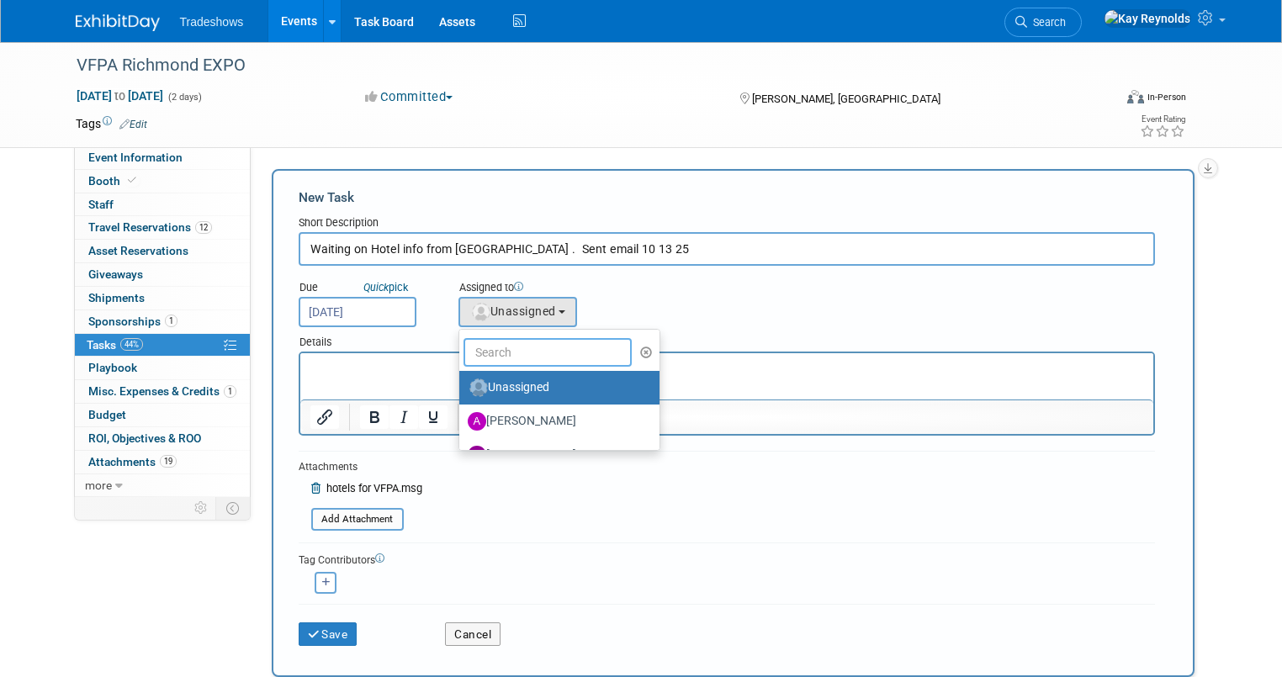
click at [498, 350] on input "text" at bounding box center [548, 352] width 168 height 29
type input "K"
type input "Mat"
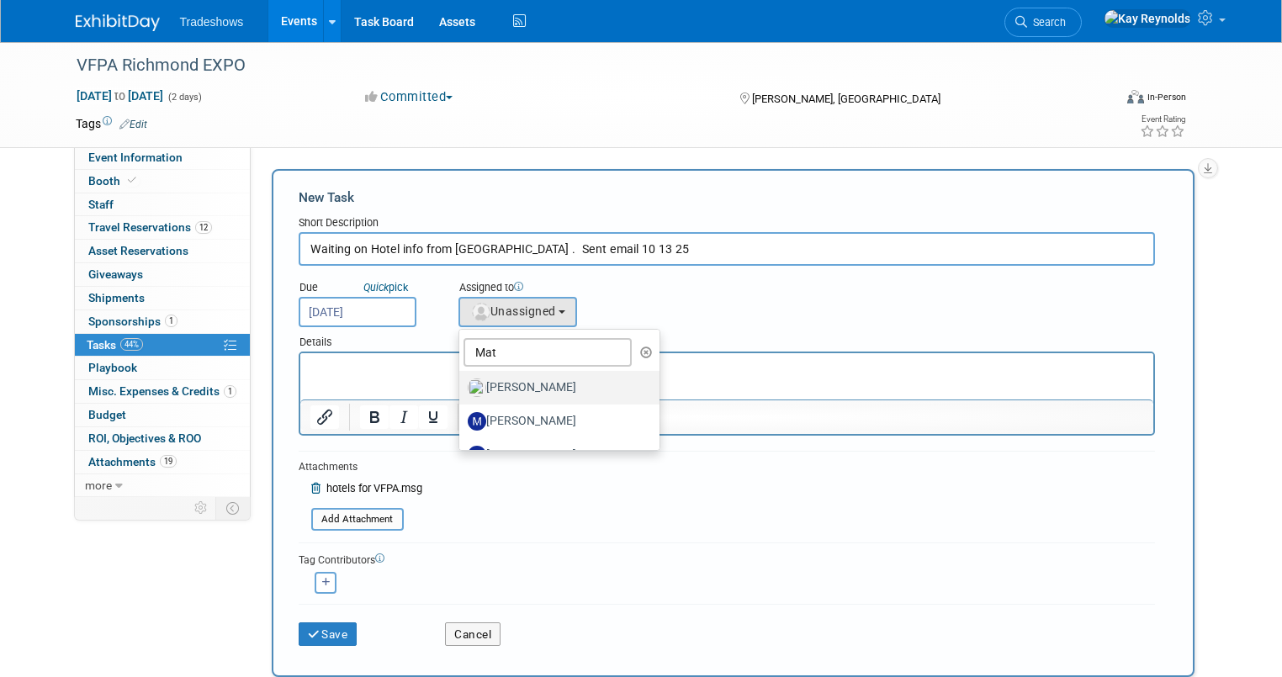
click at [470, 382] on label "[PERSON_NAME]" at bounding box center [556, 387] width 176 height 27
click at [462, 382] on input "[PERSON_NAME]" at bounding box center [456, 385] width 11 height 11
select select "53a61db3-ae1f-4f8e-85ed-74f10af30436"
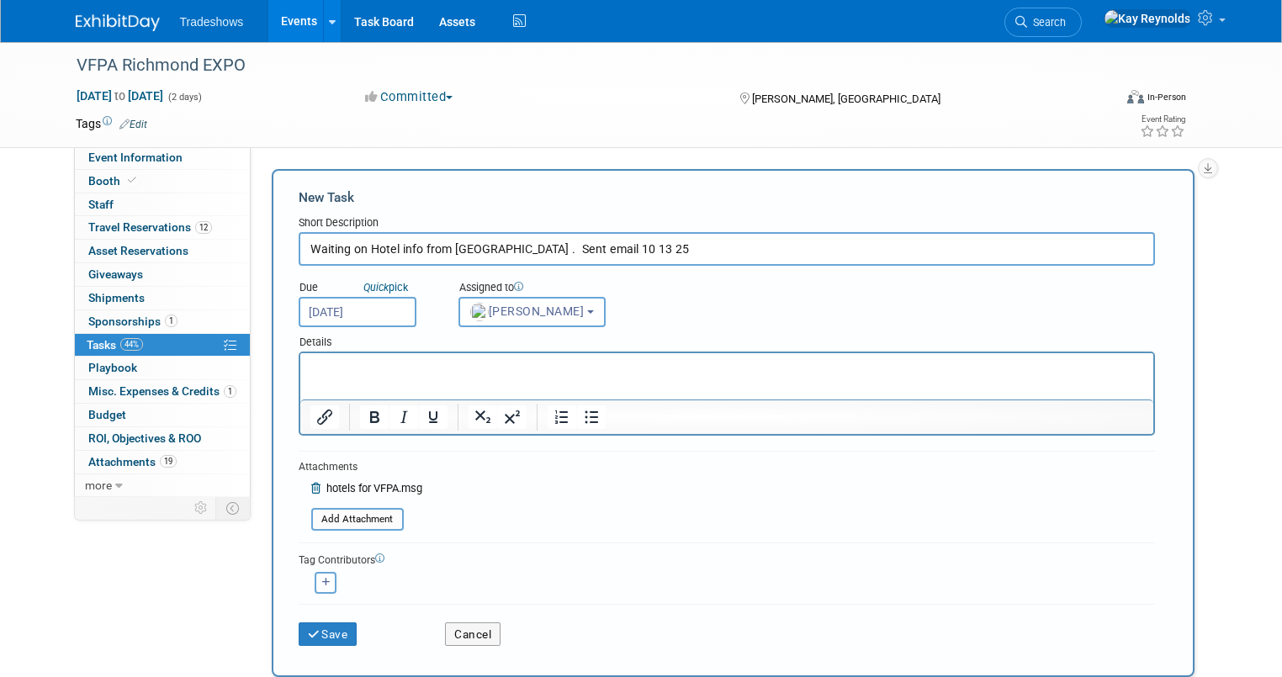
click at [315, 575] on button "button" at bounding box center [326, 583] width 22 height 22
select select
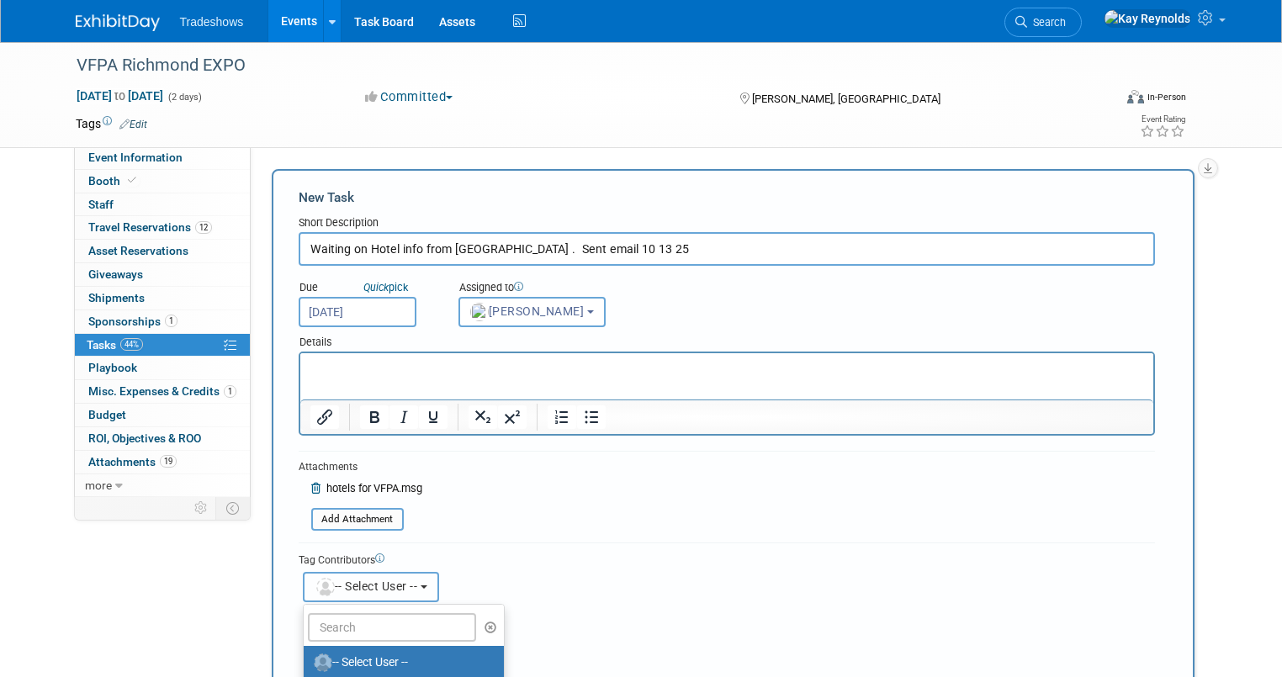
click at [316, 580] on span "-- Select User --" at bounding box center [366, 586] width 103 height 13
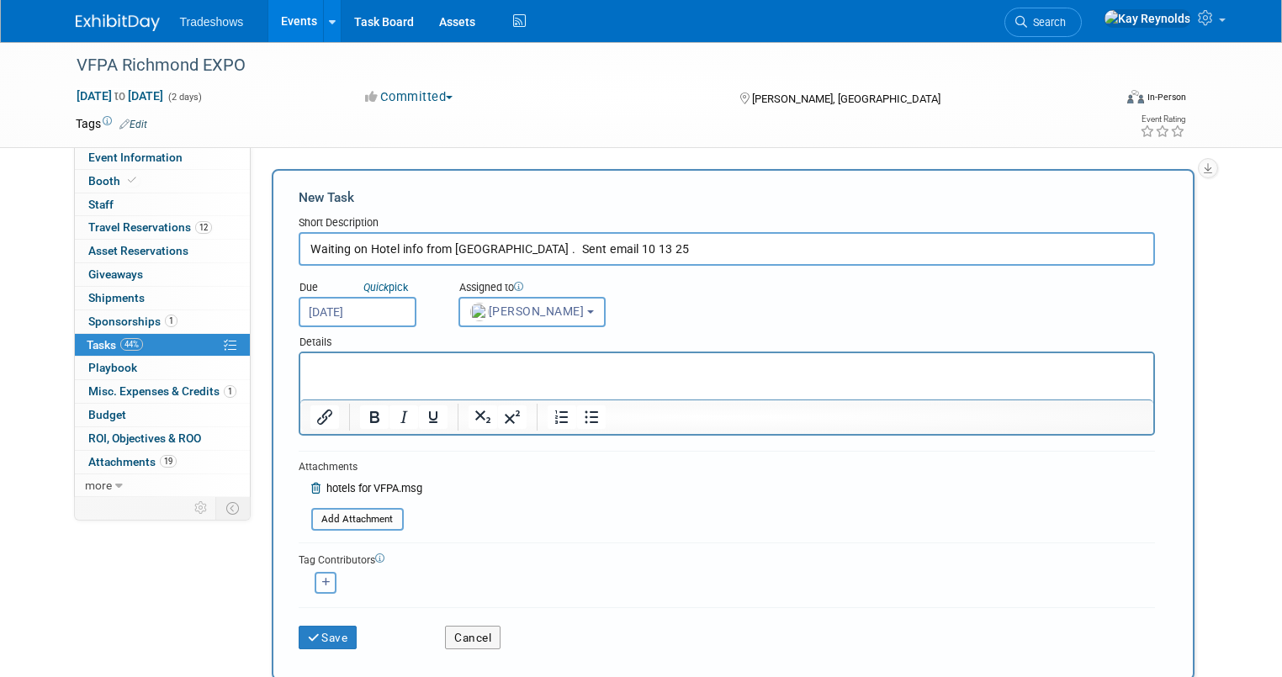
click at [316, 584] on button "button" at bounding box center [326, 583] width 22 height 22
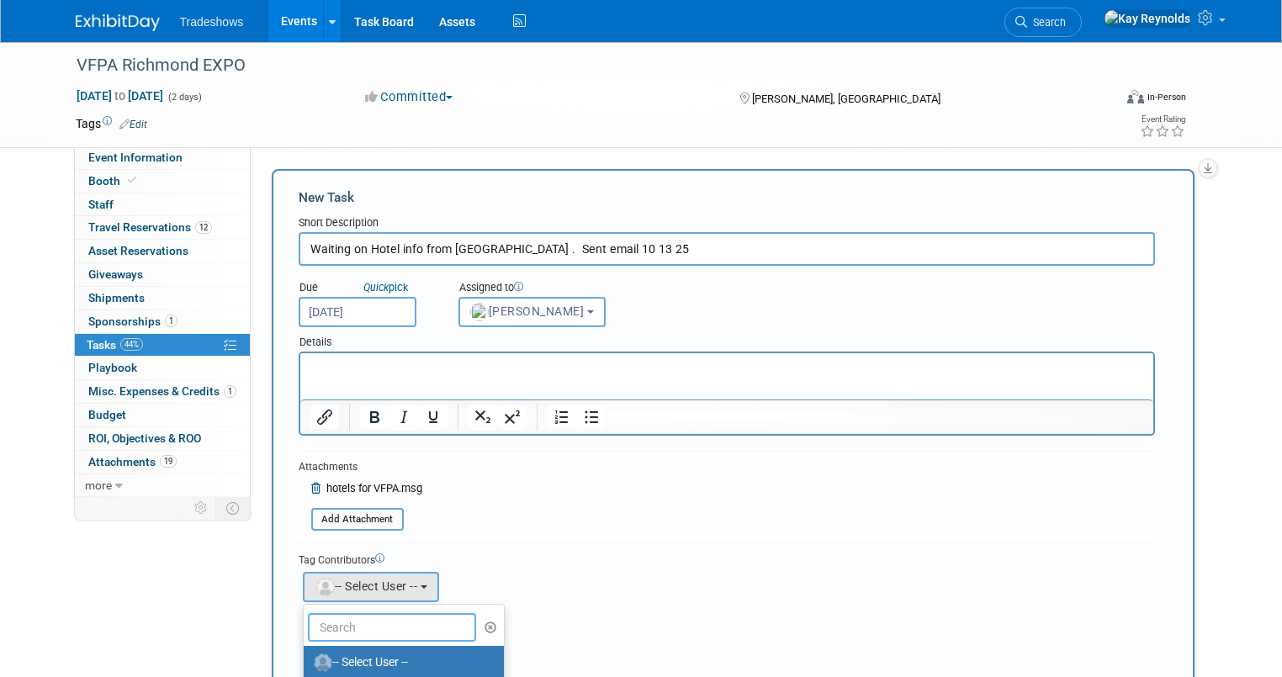
click at [340, 629] on input "text" at bounding box center [392, 627] width 168 height 29
type input "Kay"
click at [336, 650] on label "Kay Reynolds (me)" at bounding box center [400, 663] width 176 height 27
click at [306, 655] on input "Kay Reynolds (me)" at bounding box center [300, 660] width 11 height 11
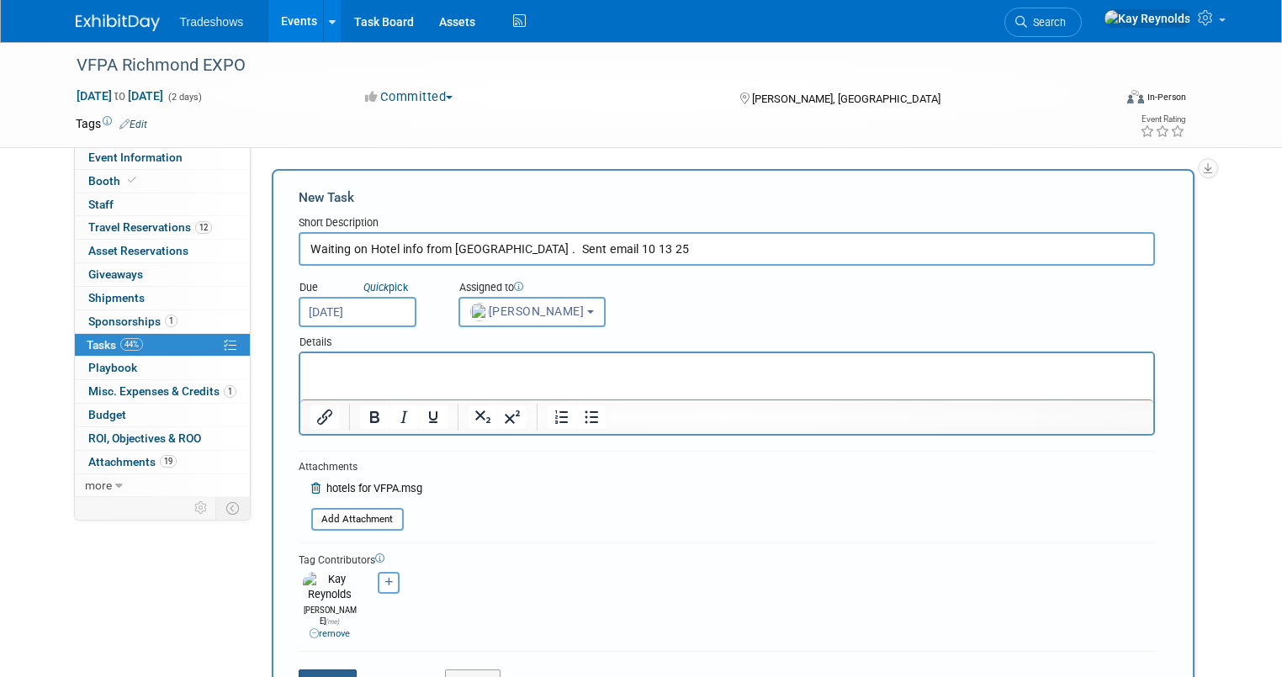
click at [308, 676] on icon "submit" at bounding box center [315, 682] width 14 height 12
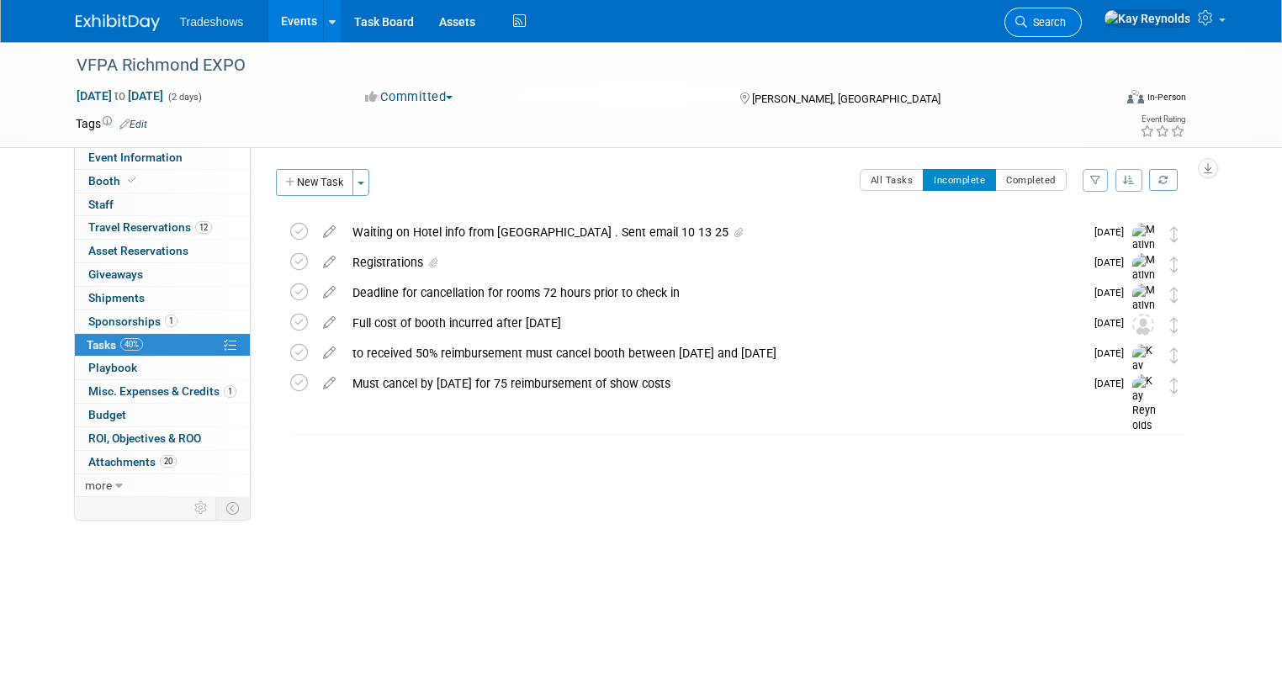
click at [1066, 17] on span "Search" at bounding box center [1046, 22] width 39 height 13
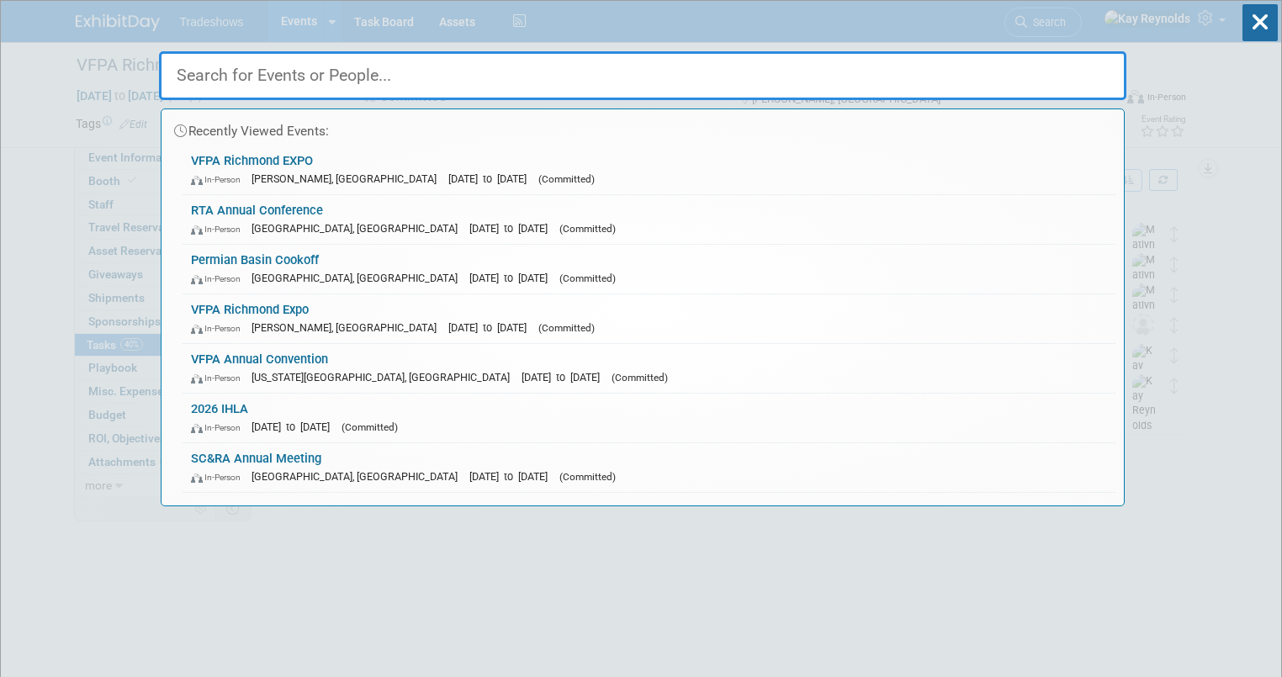
click at [188, 75] on input "text" at bounding box center [643, 75] width 968 height 49
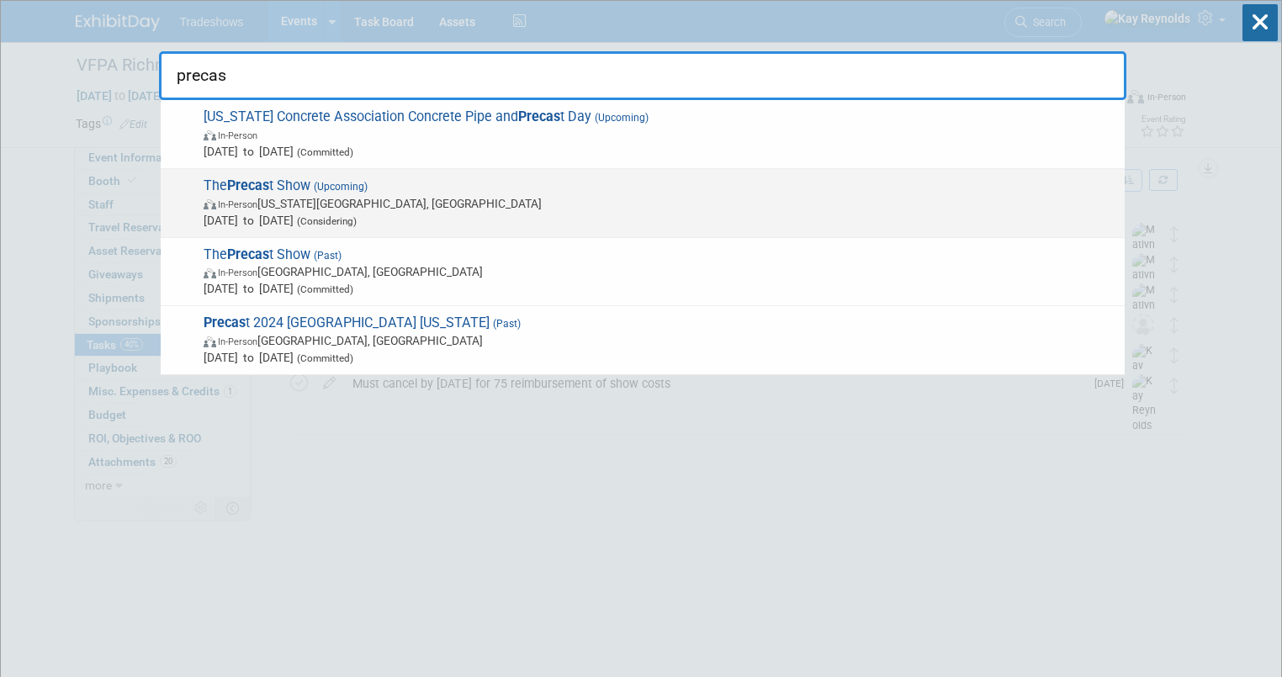
type input "precas"
click at [236, 187] on strong "Precas" at bounding box center [248, 186] width 42 height 16
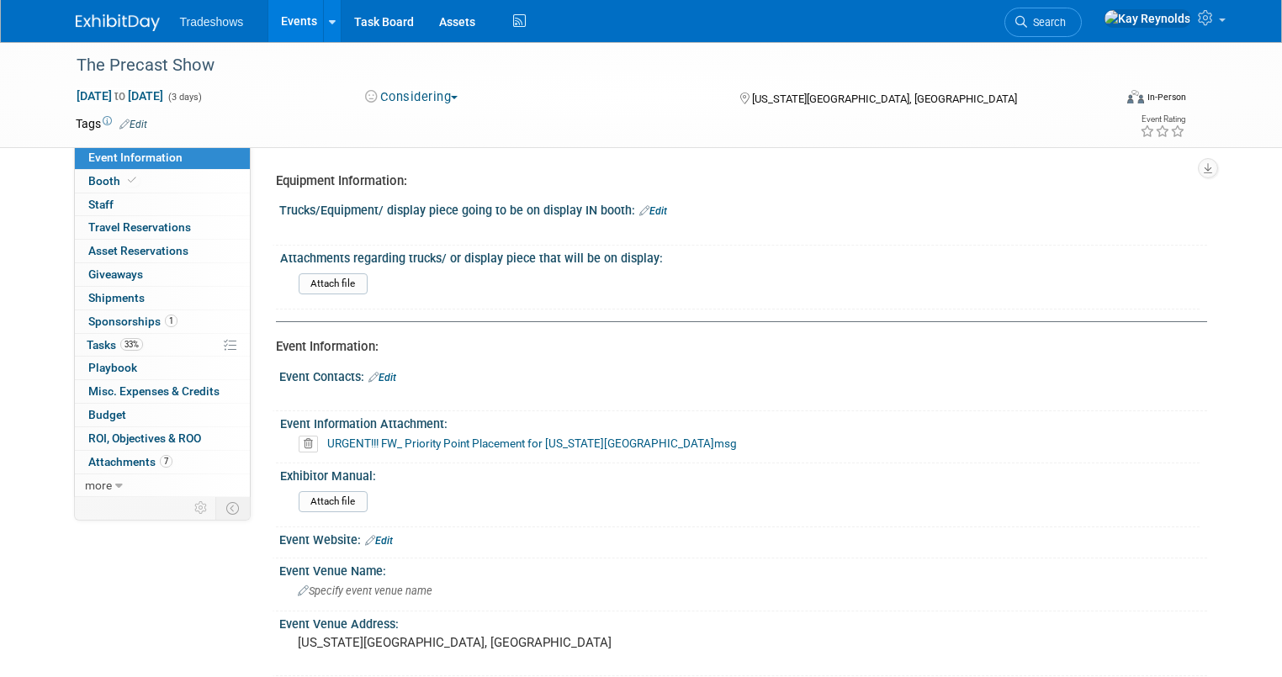
click at [276, 18] on link "Events" at bounding box center [298, 21] width 61 height 42
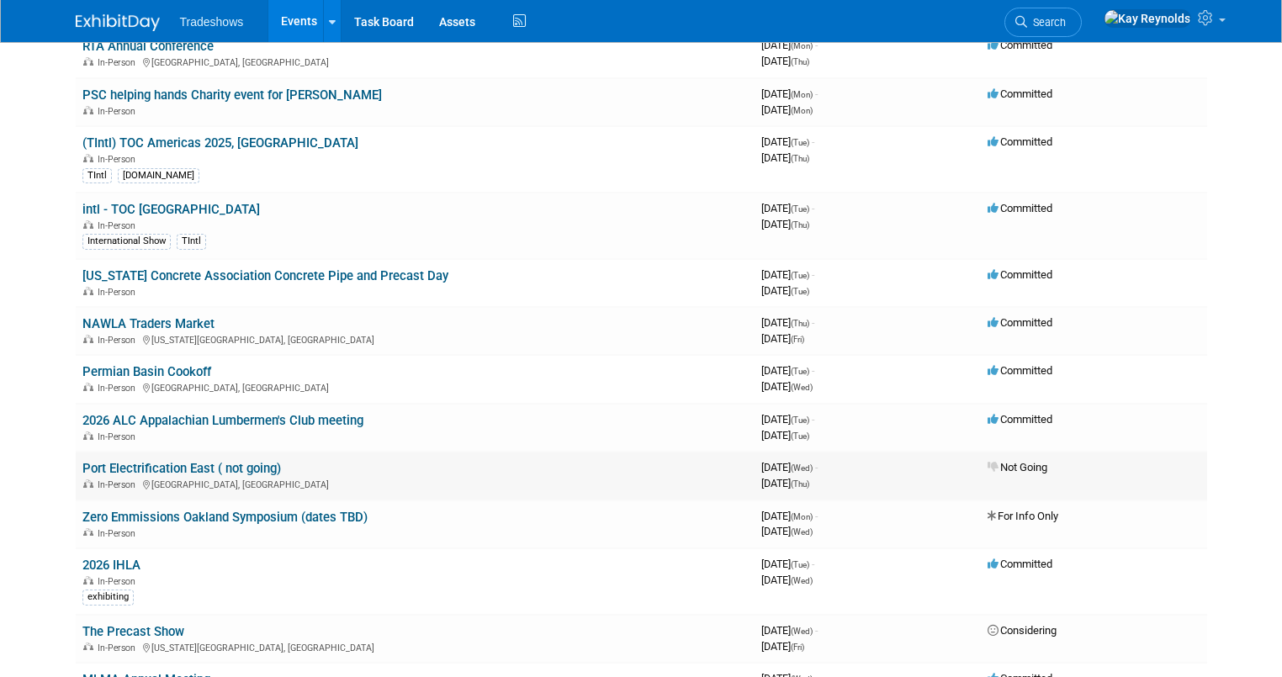
scroll to position [269, 0]
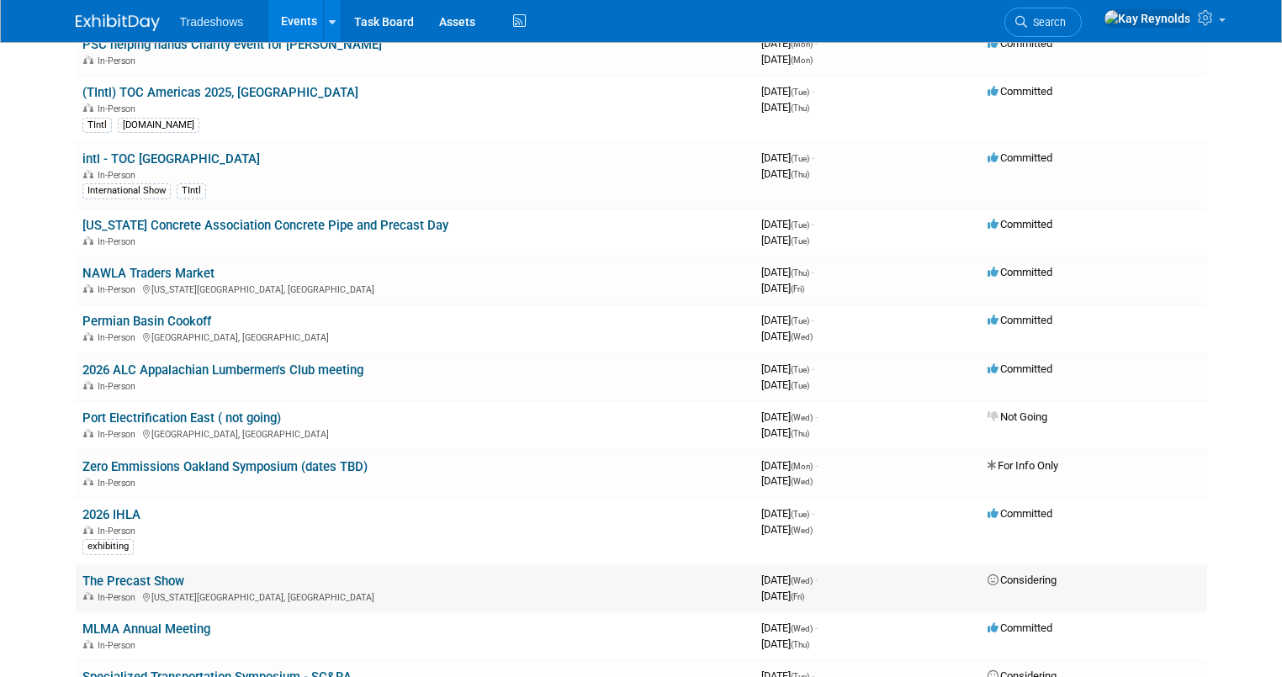
click at [160, 591] on div "In-Person Kansas City, MO" at bounding box center [415, 596] width 666 height 13
click at [94, 577] on link "The Precast Show" at bounding box center [133, 581] width 102 height 15
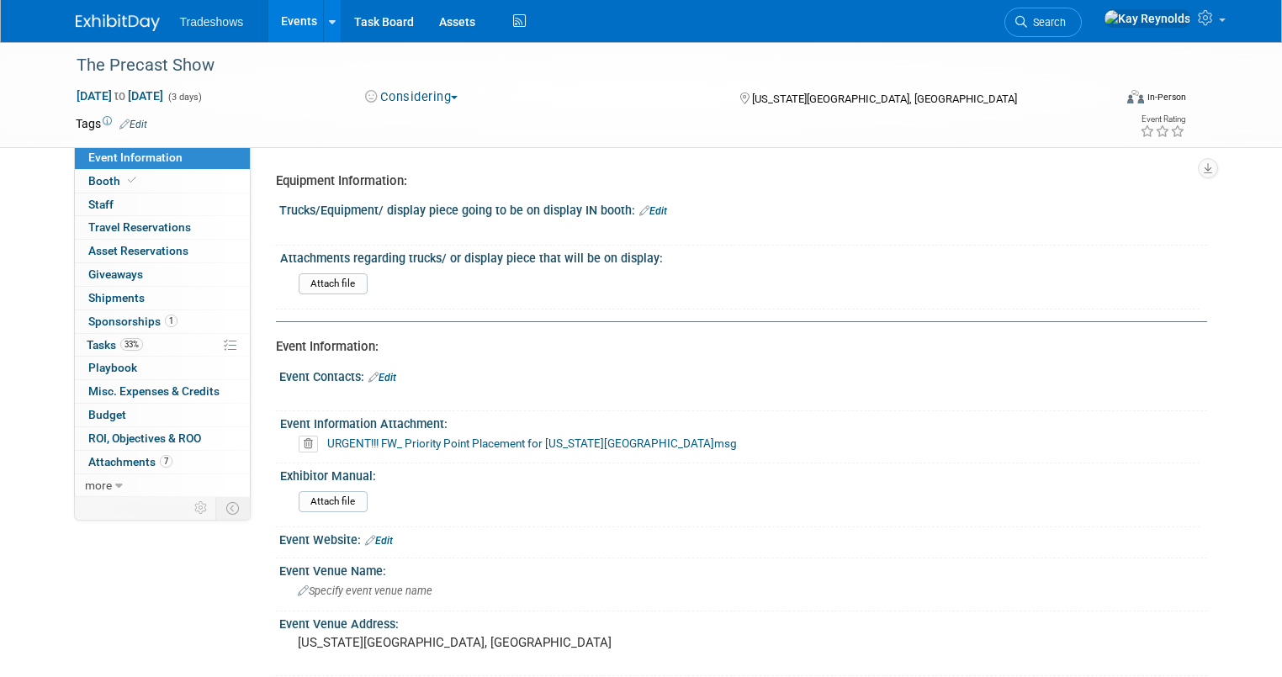
click at [1082, 25] on link "Search" at bounding box center [1043, 22] width 77 height 29
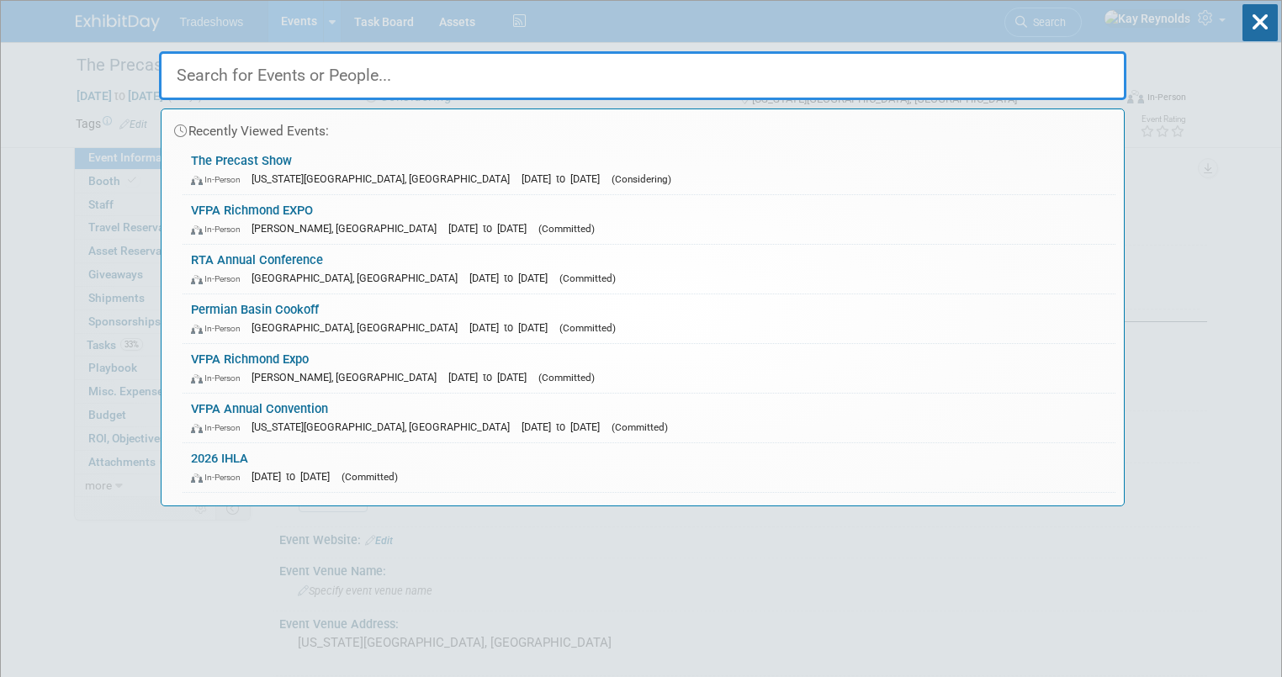
click at [311, 67] on input "text" at bounding box center [643, 75] width 968 height 49
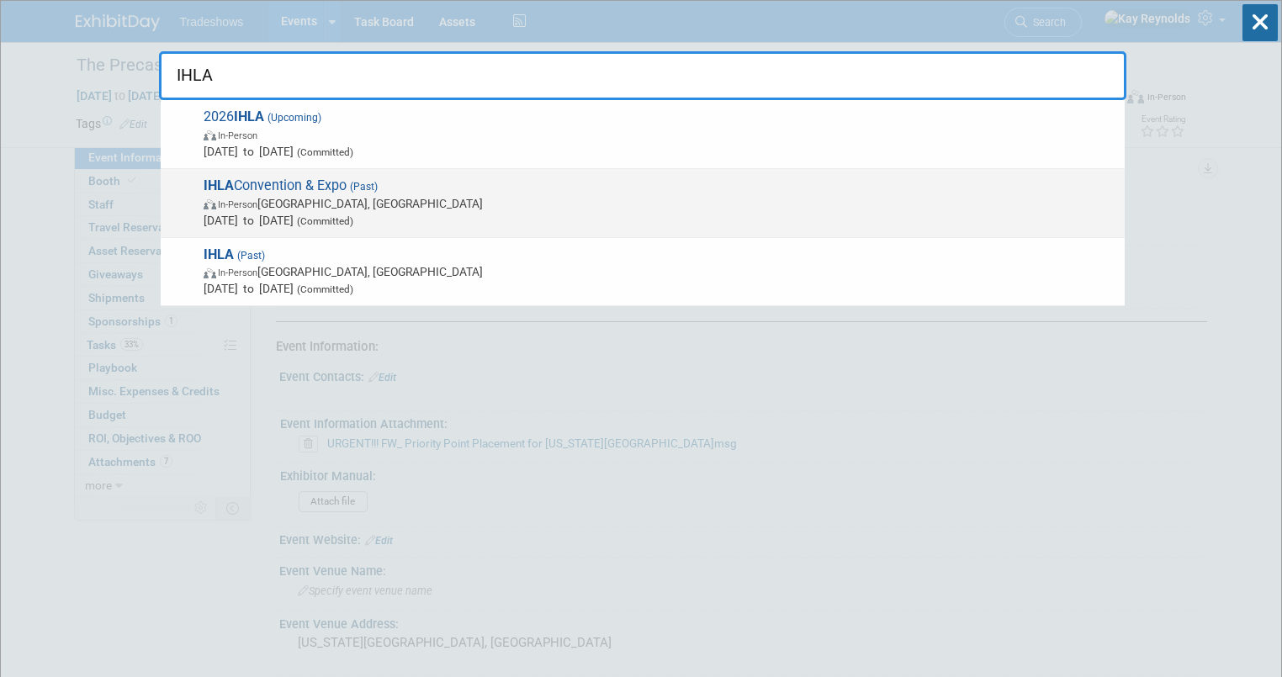
type input "IHLA"
click at [312, 204] on span "In-Person [GEOGRAPHIC_DATA], [GEOGRAPHIC_DATA]" at bounding box center [660, 203] width 913 height 17
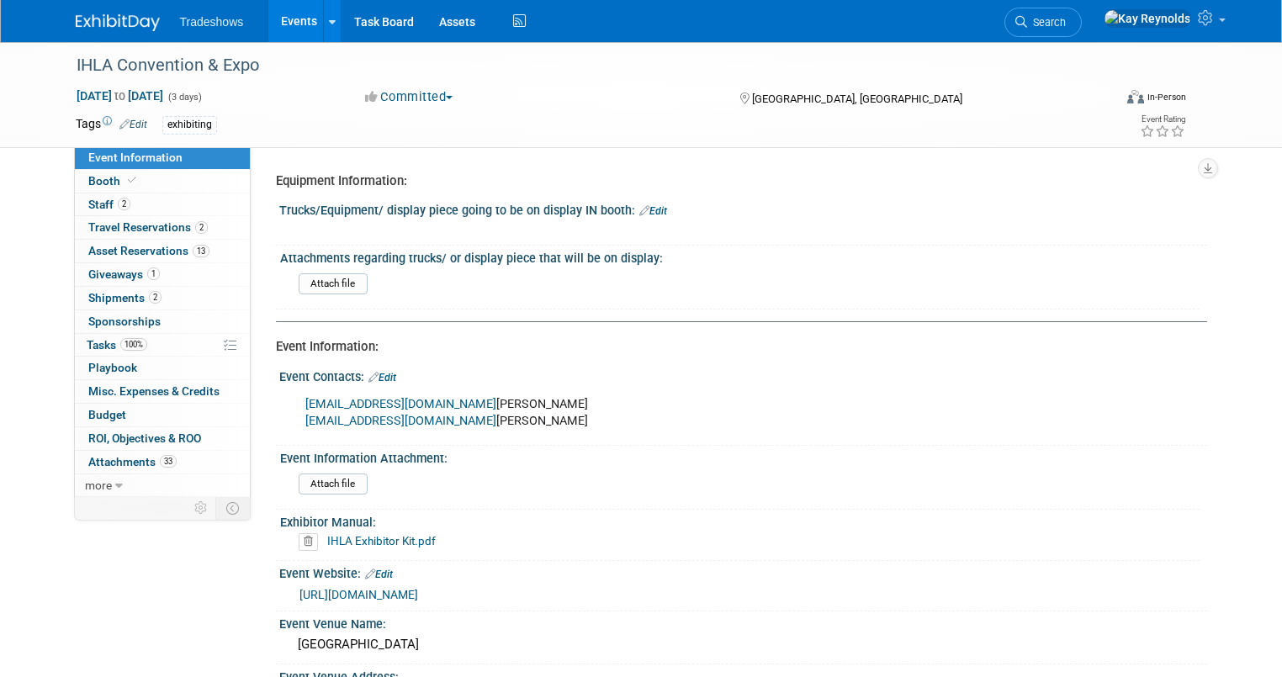
select select "No"
click at [148, 207] on link "2 Staff 2" at bounding box center [162, 205] width 175 height 23
